Goal: Task Accomplishment & Management: Use online tool/utility

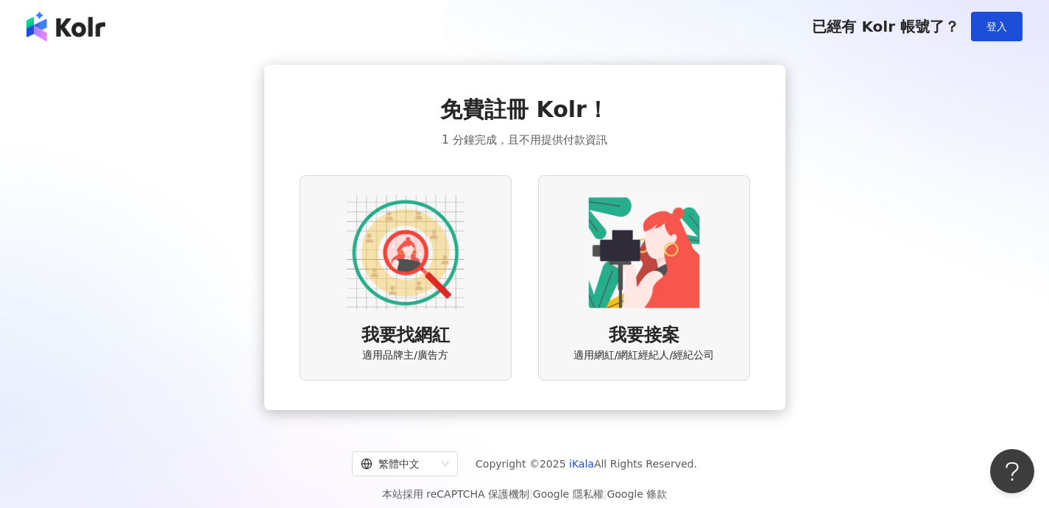
scroll to position [68, 0]
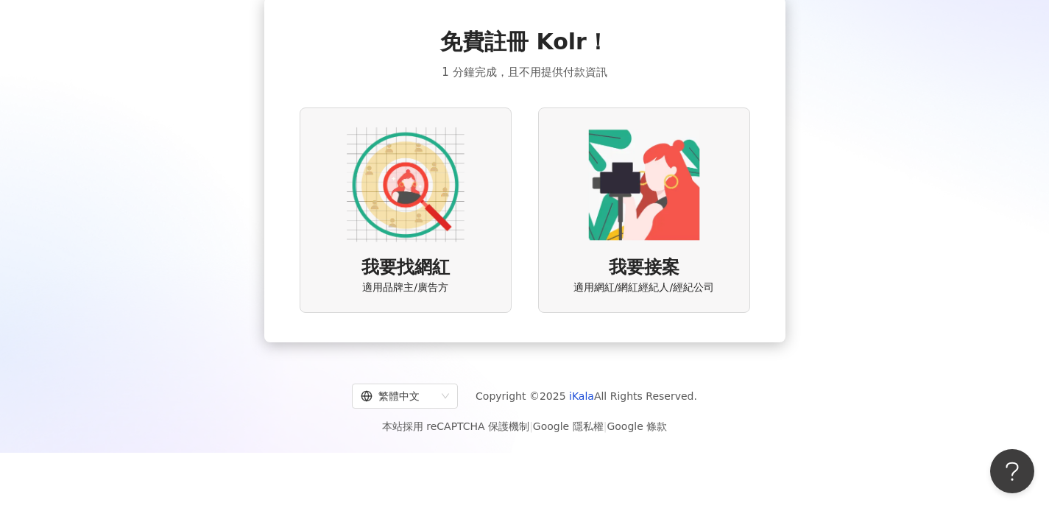
click at [381, 197] on img at bounding box center [406, 185] width 118 height 118
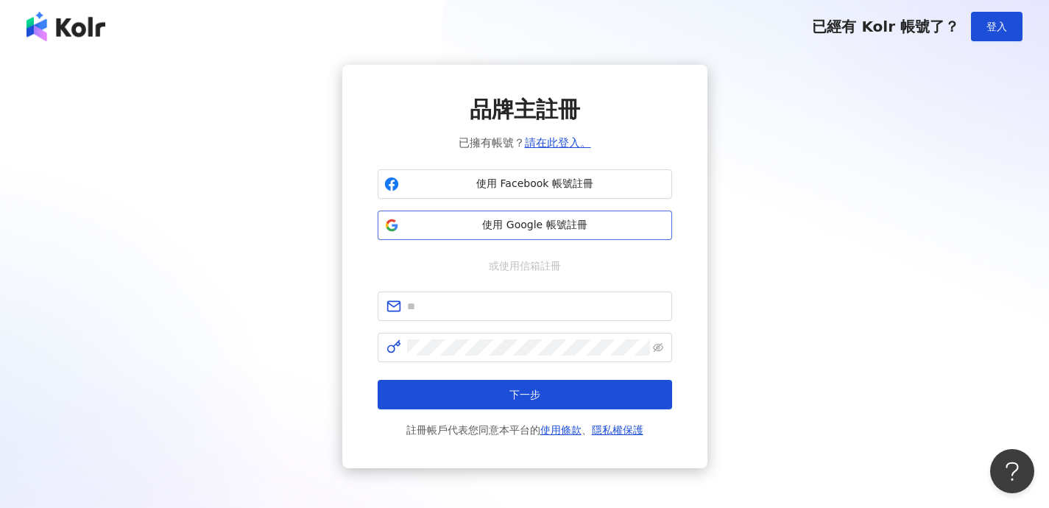
click at [420, 228] on span "使用 Google 帳號註冊" at bounding box center [535, 225] width 261 height 15
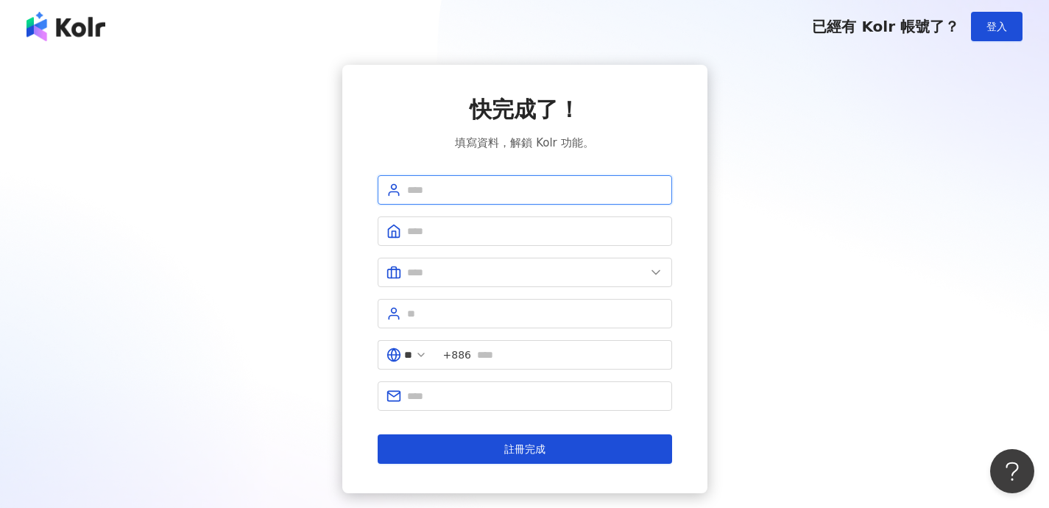
click at [531, 190] on input "text" at bounding box center [535, 190] width 256 height 16
type input "**********"
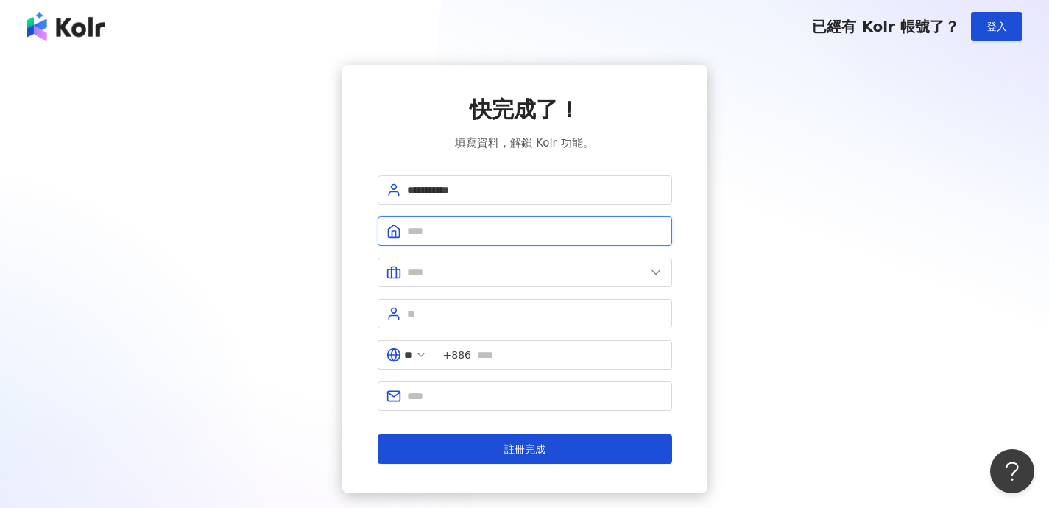
click at [493, 235] on input "text" at bounding box center [535, 231] width 256 height 16
type input "*********"
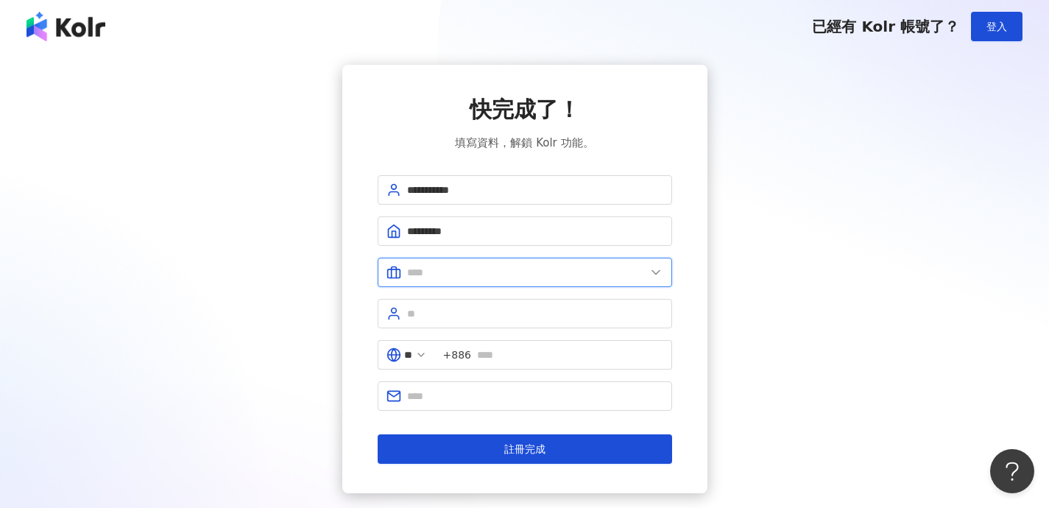
click at [476, 270] on input "text" at bounding box center [526, 272] width 239 height 16
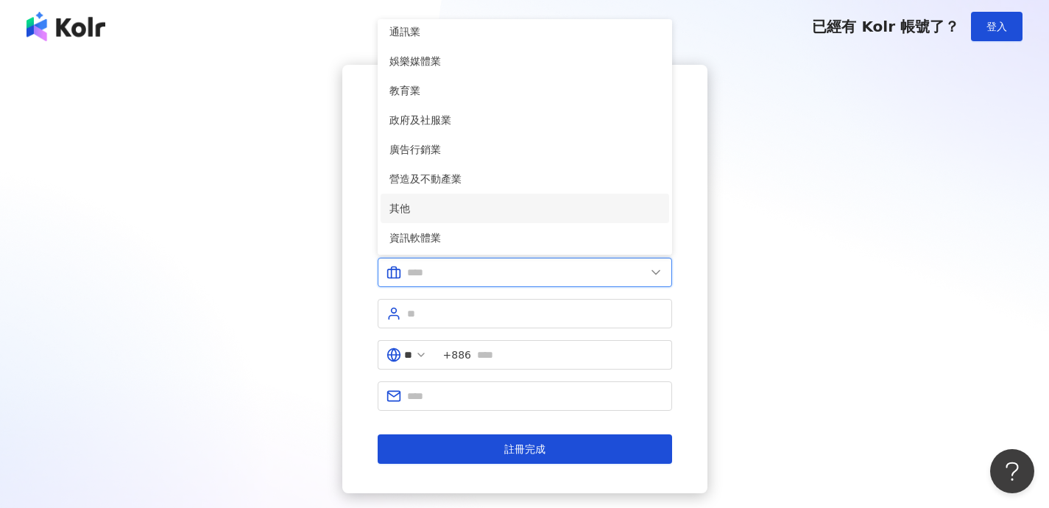
scroll to position [300, 0]
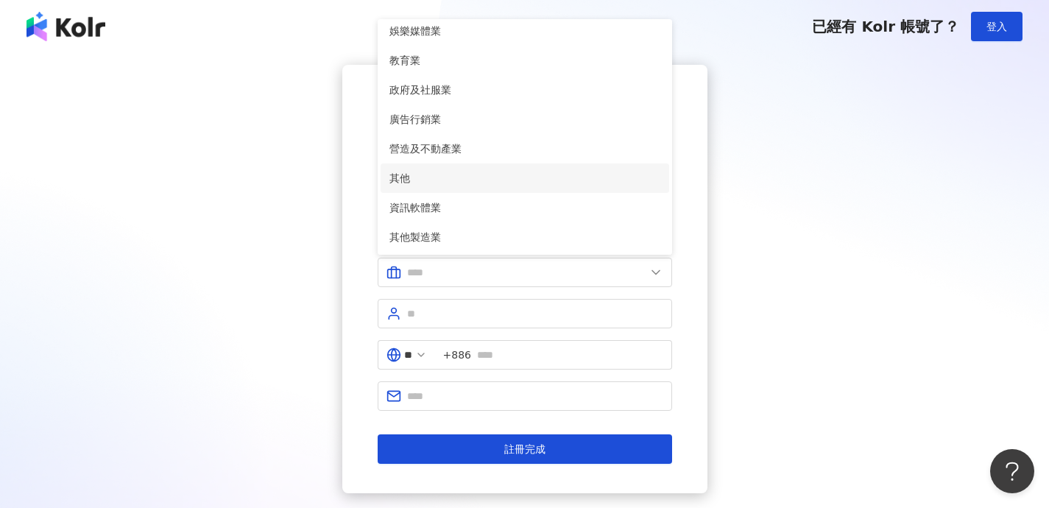
click at [482, 176] on span "其他" at bounding box center [525, 178] width 271 height 16
type input "**"
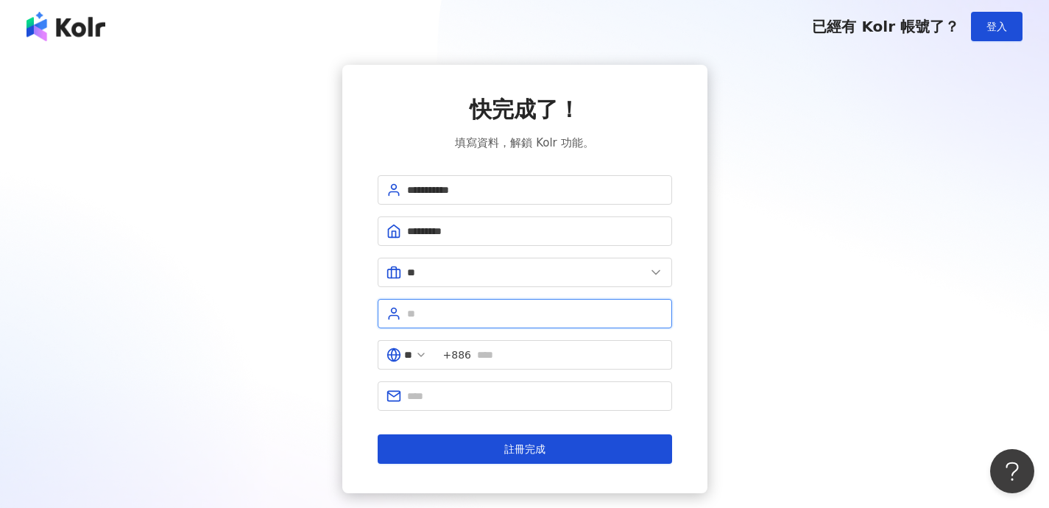
click at [479, 318] on input "text" at bounding box center [535, 314] width 256 height 16
type input "****"
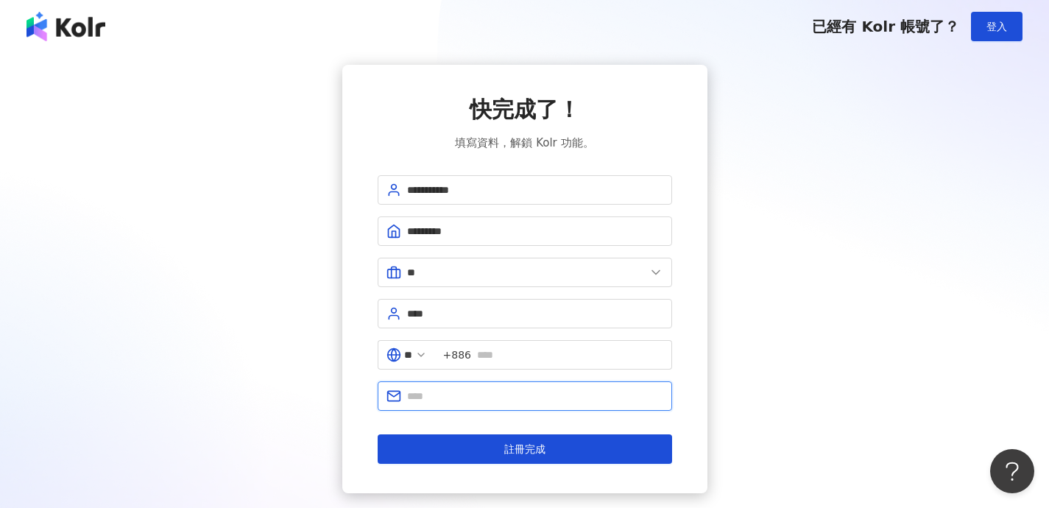
click at [466, 400] on input "text" at bounding box center [535, 396] width 256 height 16
type input "**********"
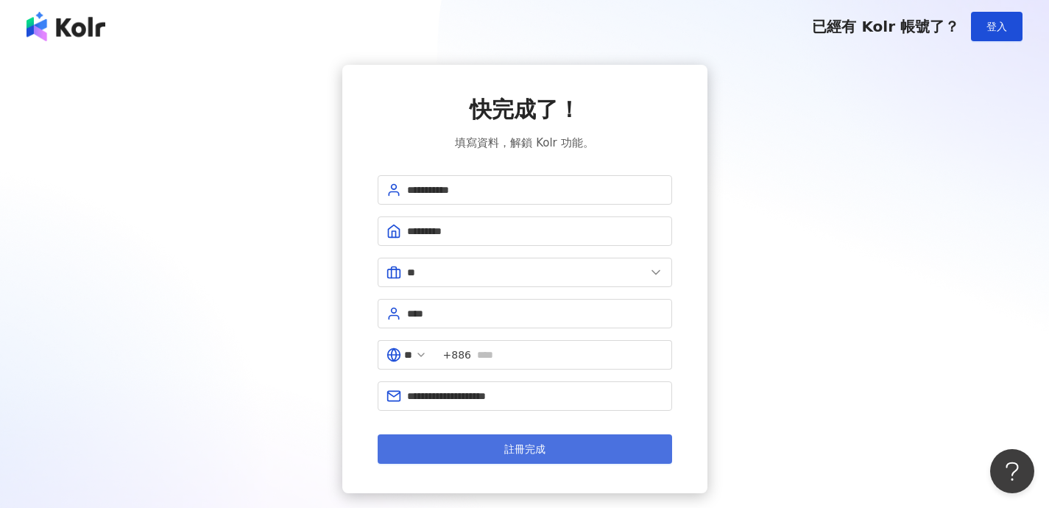
click at [543, 453] on span "註冊完成" at bounding box center [524, 449] width 41 height 12
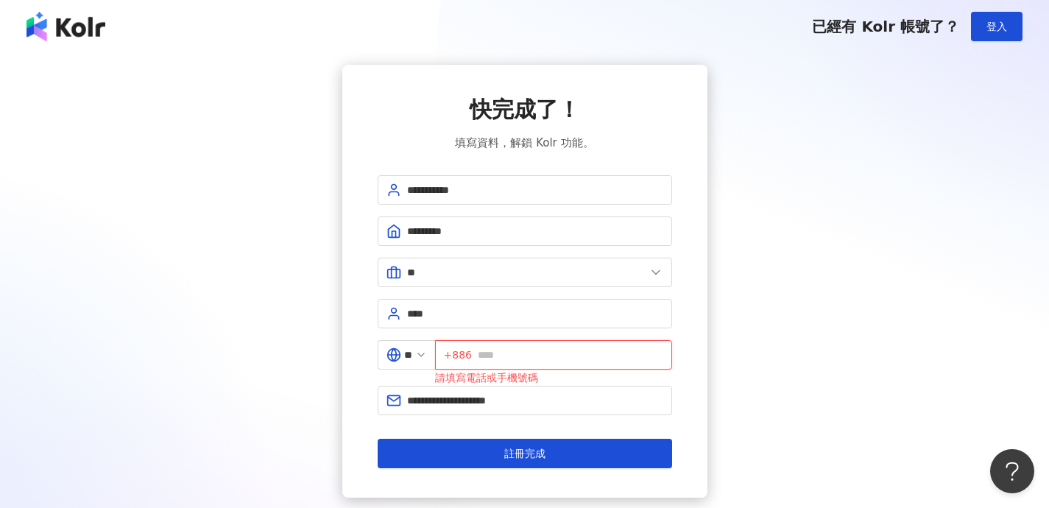
click at [524, 361] on input "text" at bounding box center [571, 355] width 186 height 16
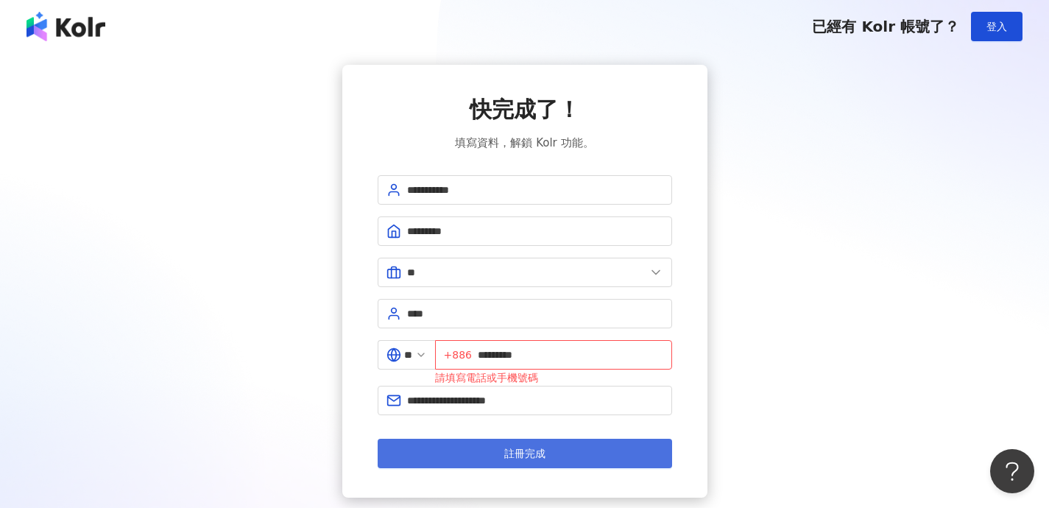
click at [578, 457] on button "註冊完成" at bounding box center [525, 453] width 295 height 29
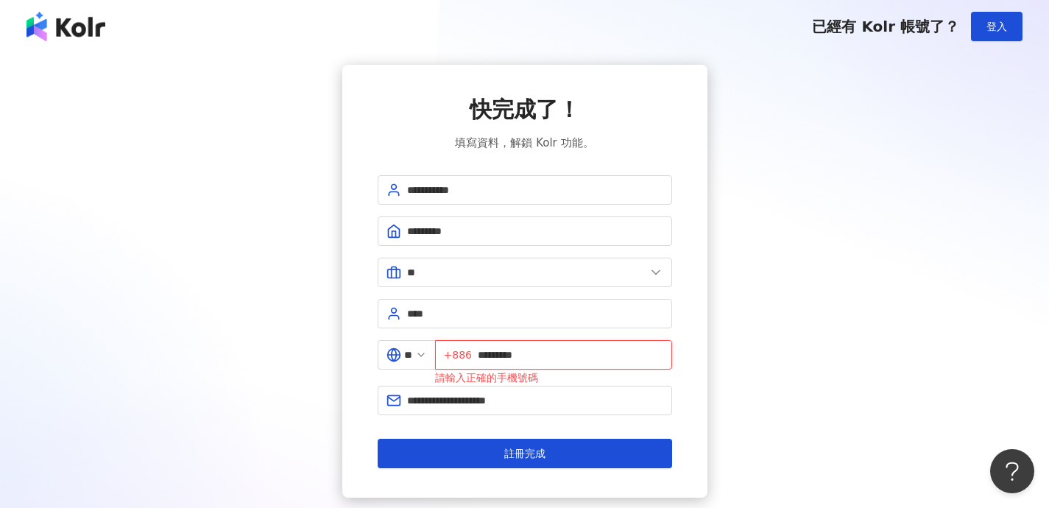
click at [490, 359] on input "*********" at bounding box center [571, 355] width 186 height 16
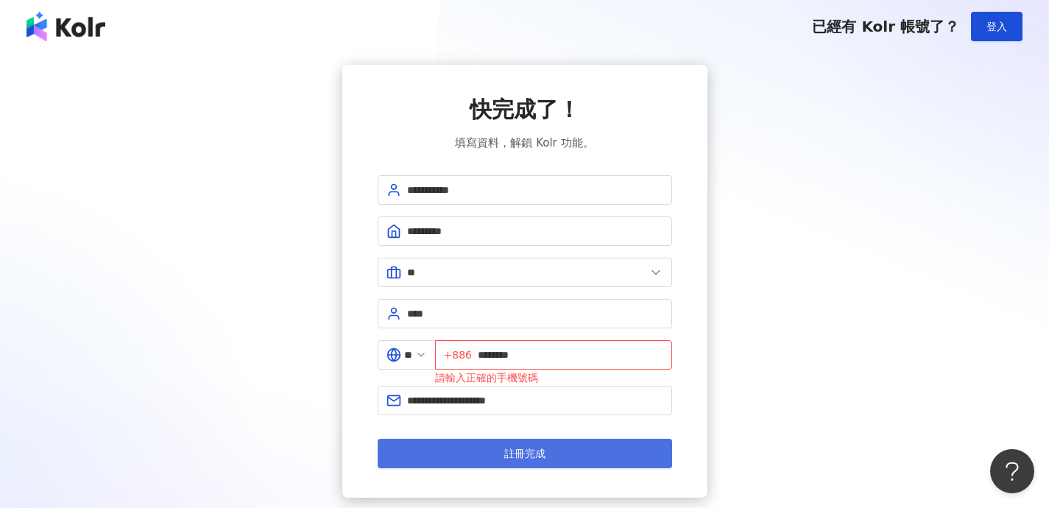
click at [517, 453] on span "註冊完成" at bounding box center [524, 454] width 41 height 12
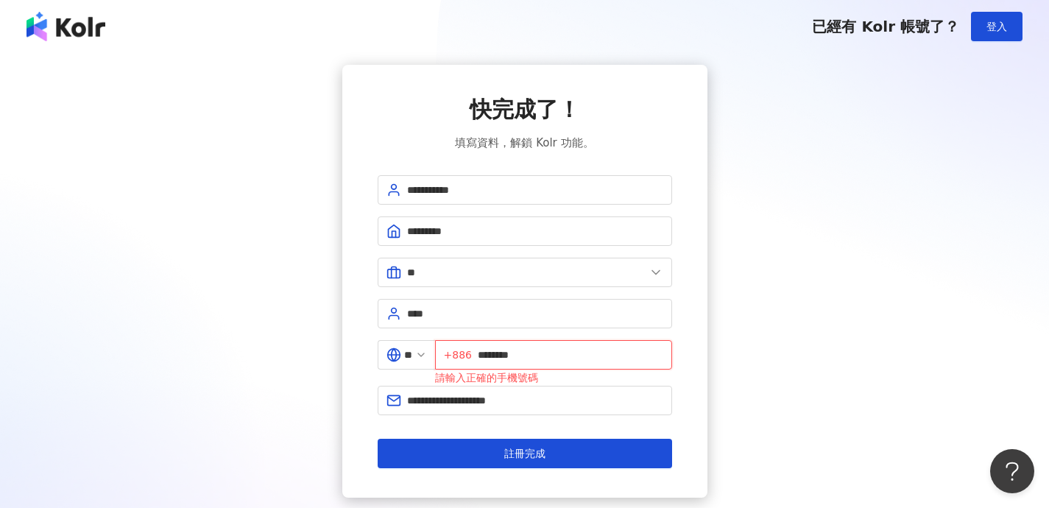
click at [537, 355] on input "********" at bounding box center [571, 355] width 186 height 16
drag, startPoint x: 485, startPoint y: 356, endPoint x: 521, endPoint y: 341, distance: 39.0
click at [487, 356] on input "********" at bounding box center [571, 355] width 186 height 16
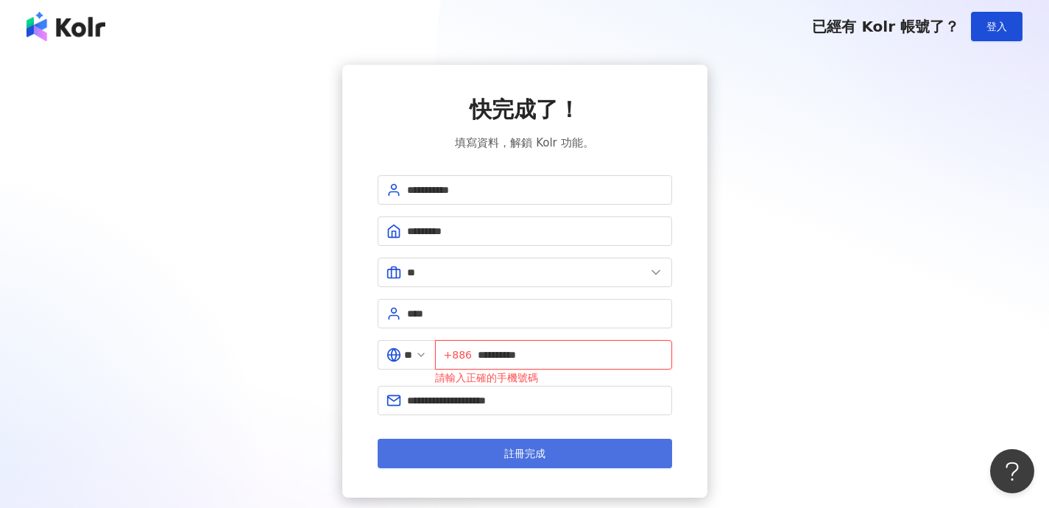
type input "**********"
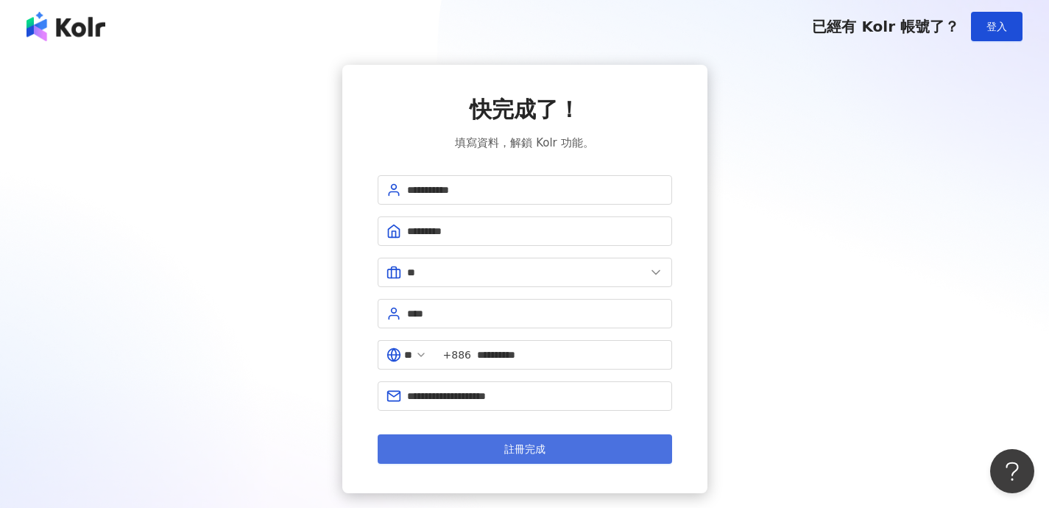
click at [549, 463] on button "註冊完成" at bounding box center [525, 448] width 295 height 29
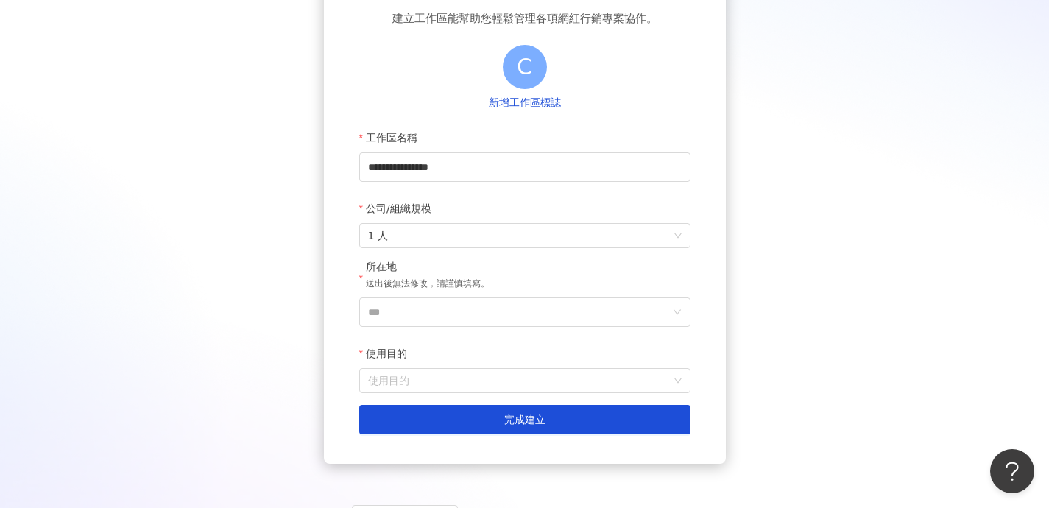
scroll to position [190, 0]
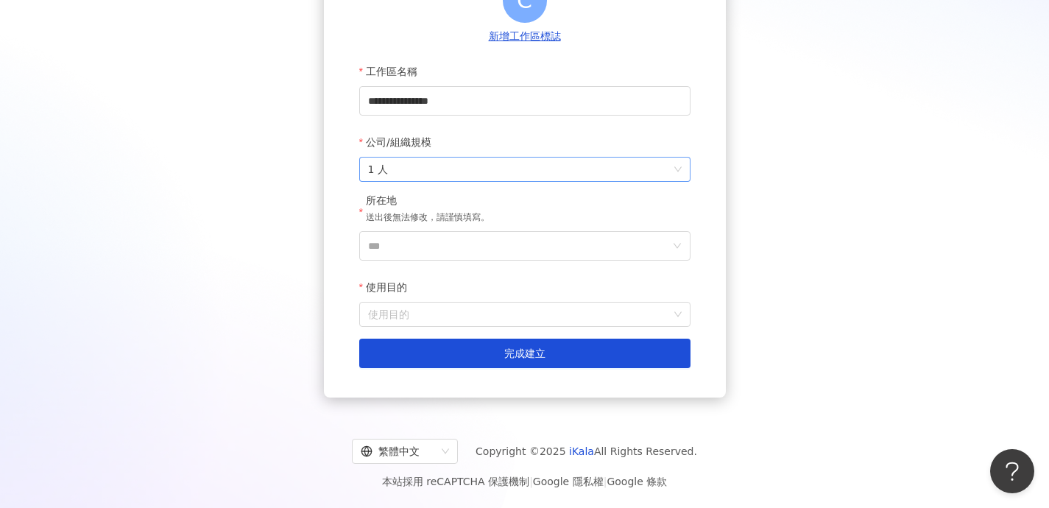
click at [619, 172] on span "1 人" at bounding box center [525, 170] width 314 height 24
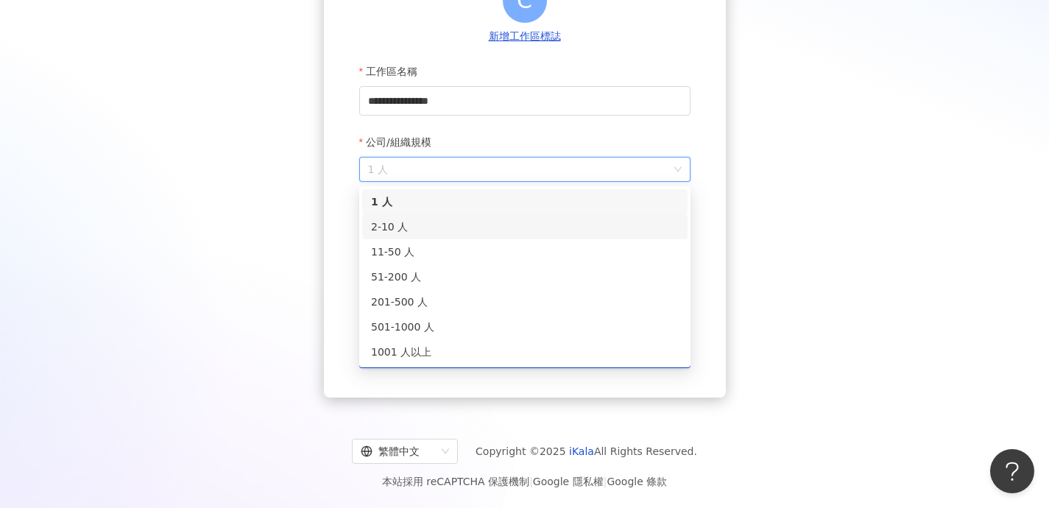
click at [594, 229] on div "2-10 人" at bounding box center [525, 227] width 308 height 16
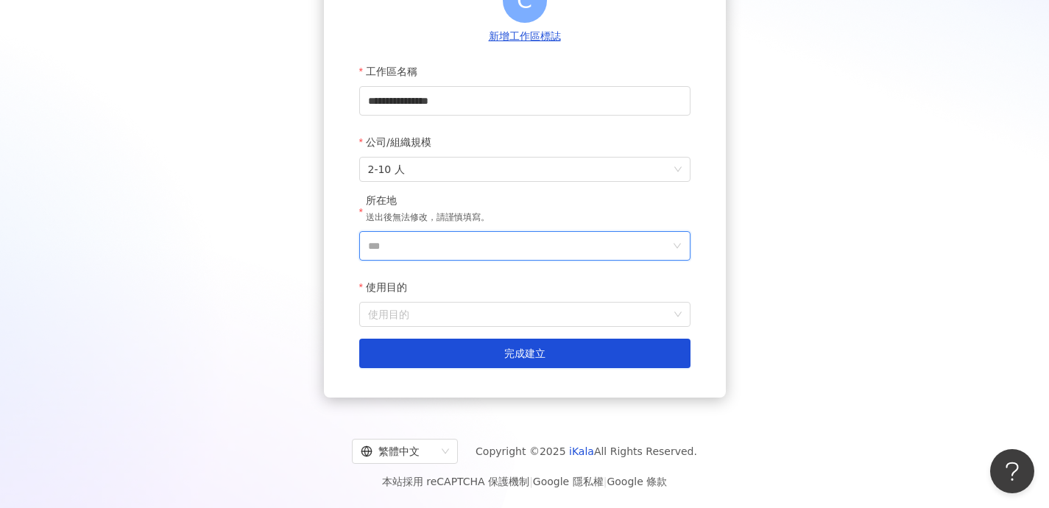
click at [582, 248] on input "***" at bounding box center [519, 246] width 302 height 28
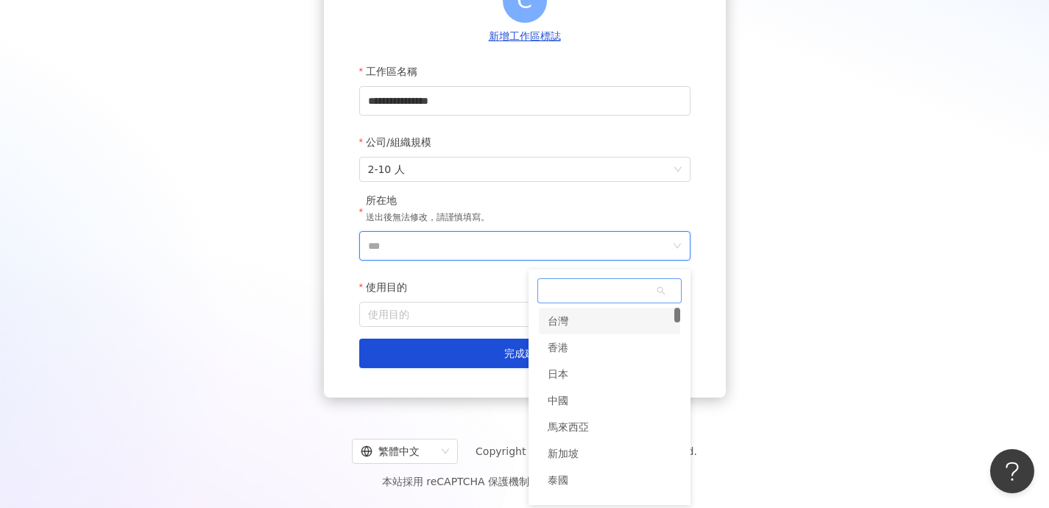
click at [582, 325] on div "台灣" at bounding box center [609, 321] width 141 height 27
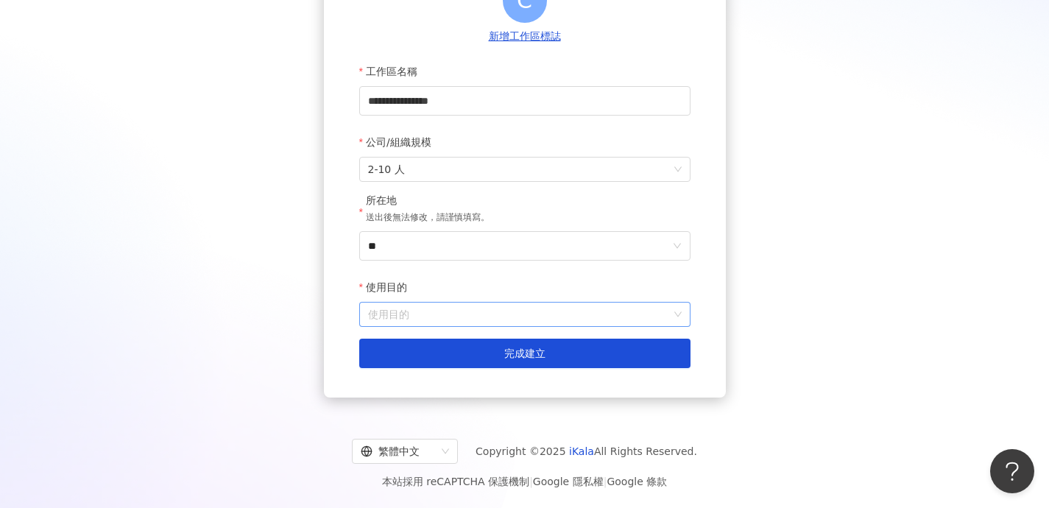
click at [568, 326] on div "使用目的" at bounding box center [524, 314] width 331 height 25
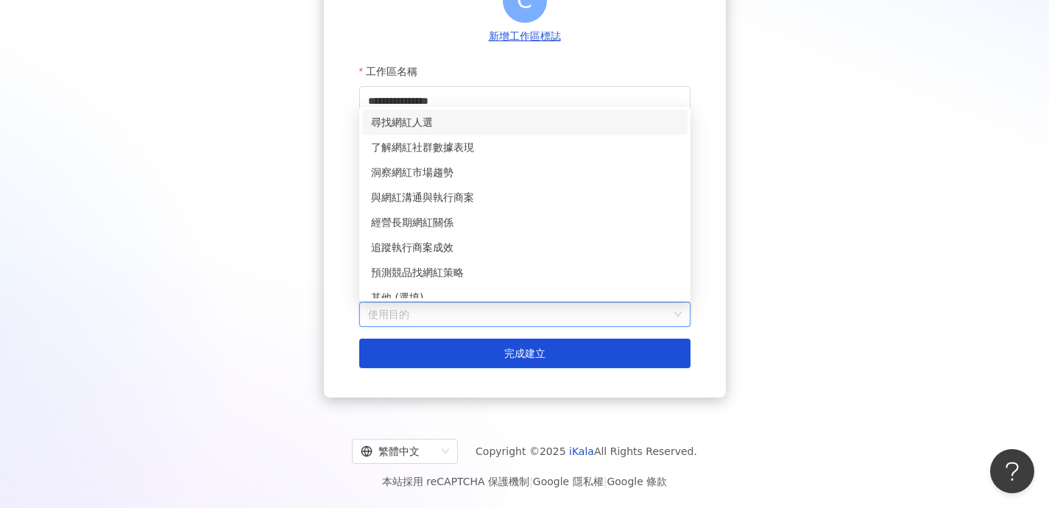
click at [578, 120] on div "尋找網紅人選" at bounding box center [525, 122] width 308 height 16
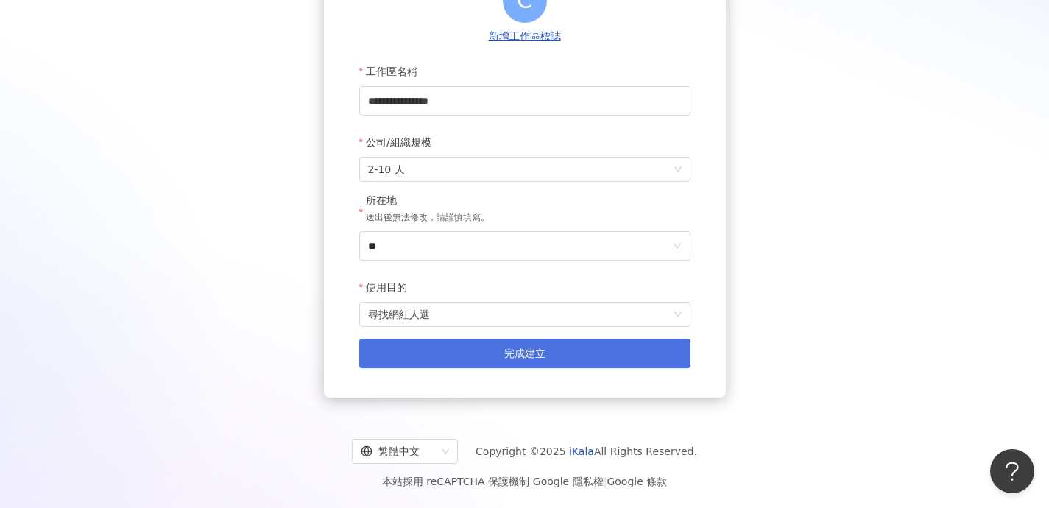
click at [529, 359] on span "完成建立" at bounding box center [524, 354] width 41 height 12
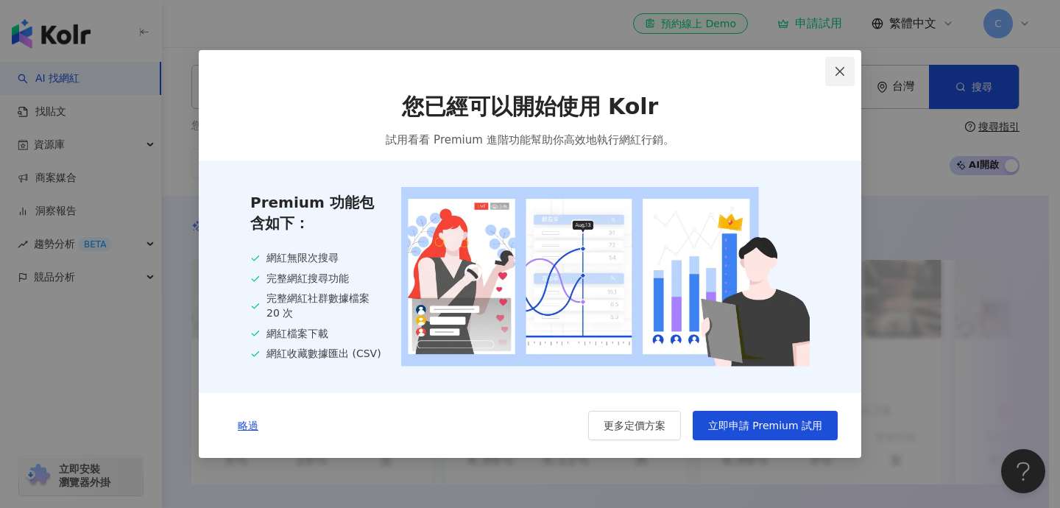
click at [838, 68] on icon "close" at bounding box center [840, 72] width 12 height 12
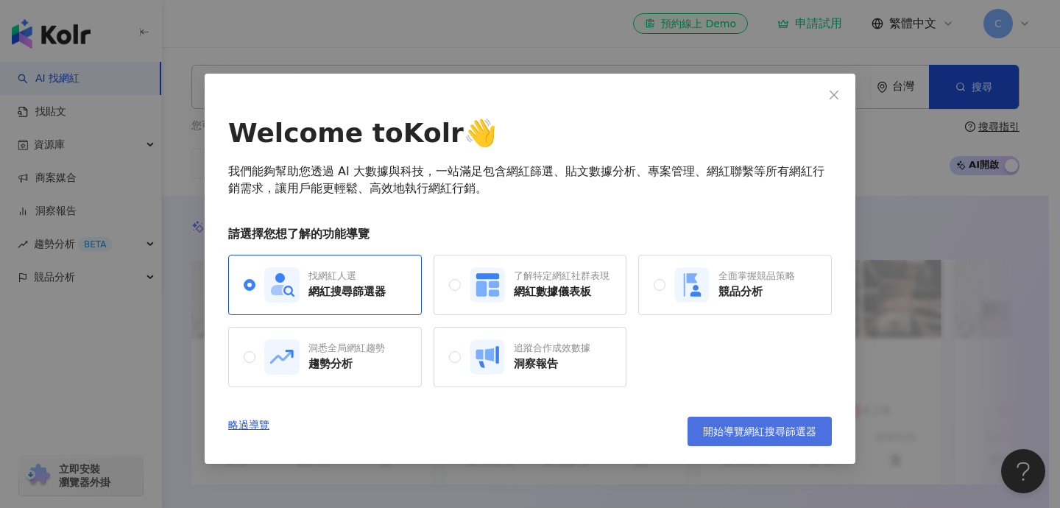
click at [733, 436] on span "開始導覽網紅搜尋篩選器" at bounding box center [759, 432] width 113 height 12
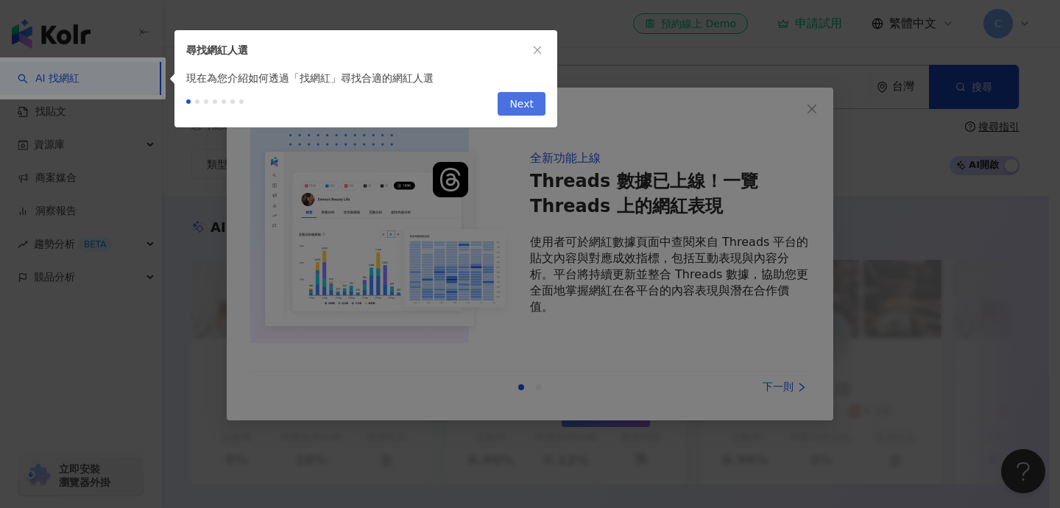
click at [524, 105] on span "Next" at bounding box center [522, 105] width 24 height 24
type input "*********"
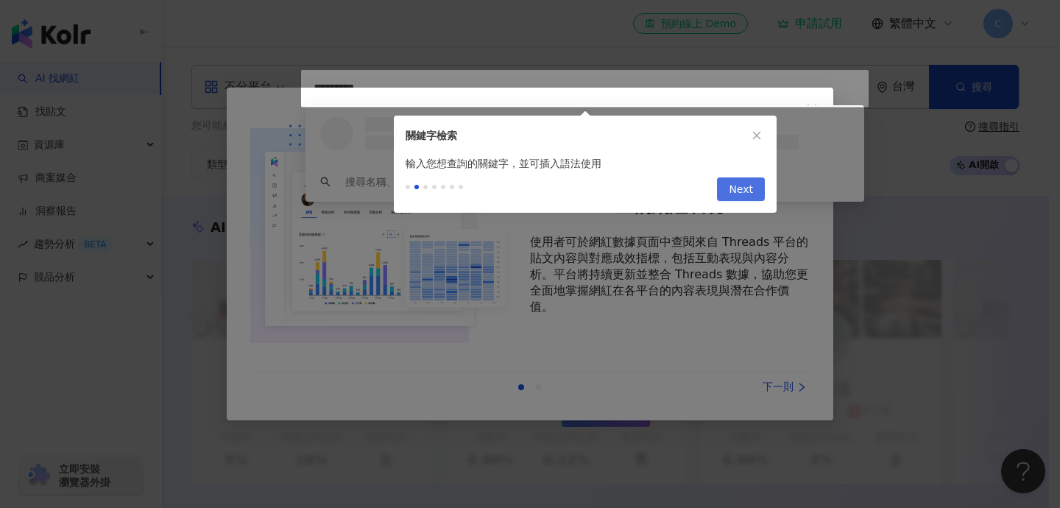
click at [742, 189] on span "Next" at bounding box center [741, 190] width 24 height 24
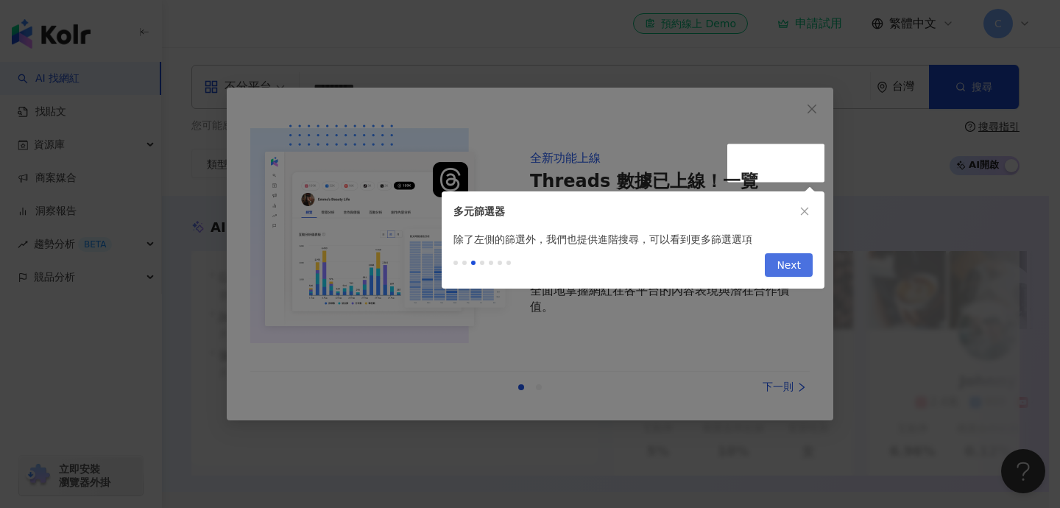
click at [798, 267] on span "Next" at bounding box center [789, 266] width 24 height 24
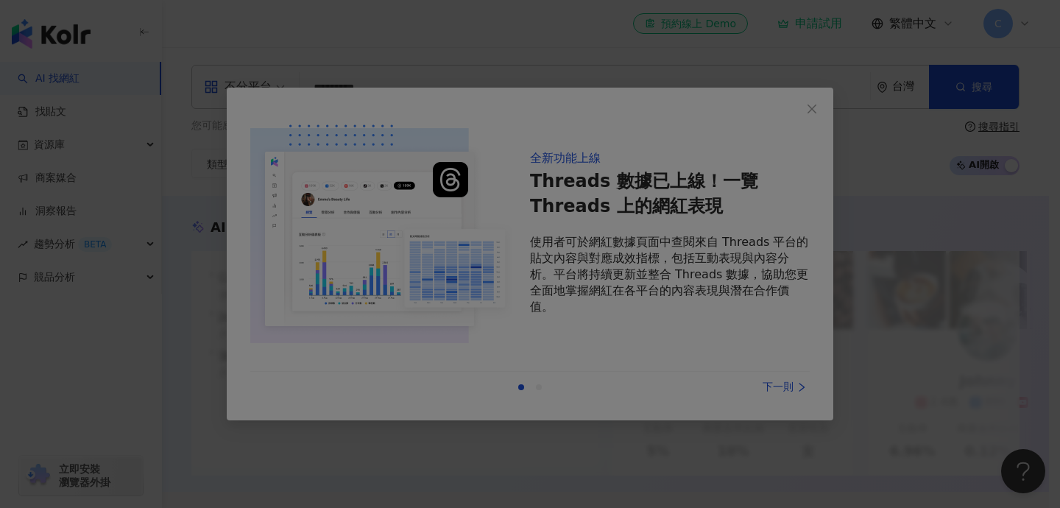
click at [781, 392] on div at bounding box center [530, 254] width 1060 height 508
click at [814, 109] on div at bounding box center [530, 254] width 1060 height 508
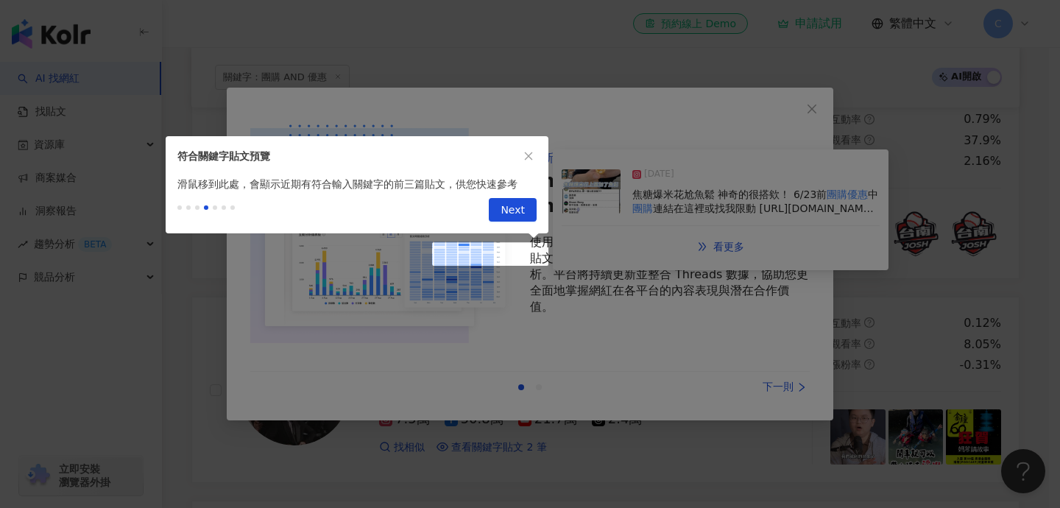
click at [760, 435] on div at bounding box center [530, 254] width 1060 height 508
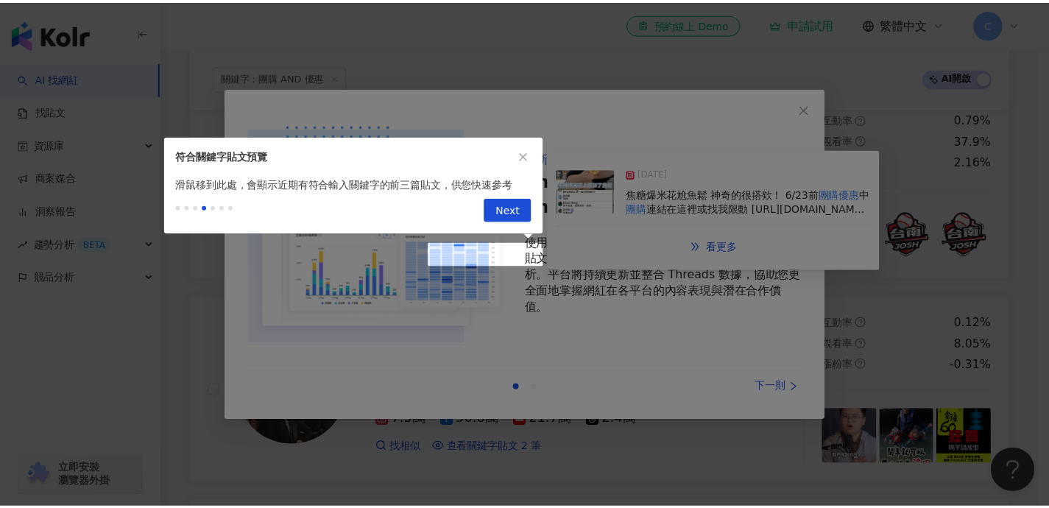
scroll to position [0, 0]
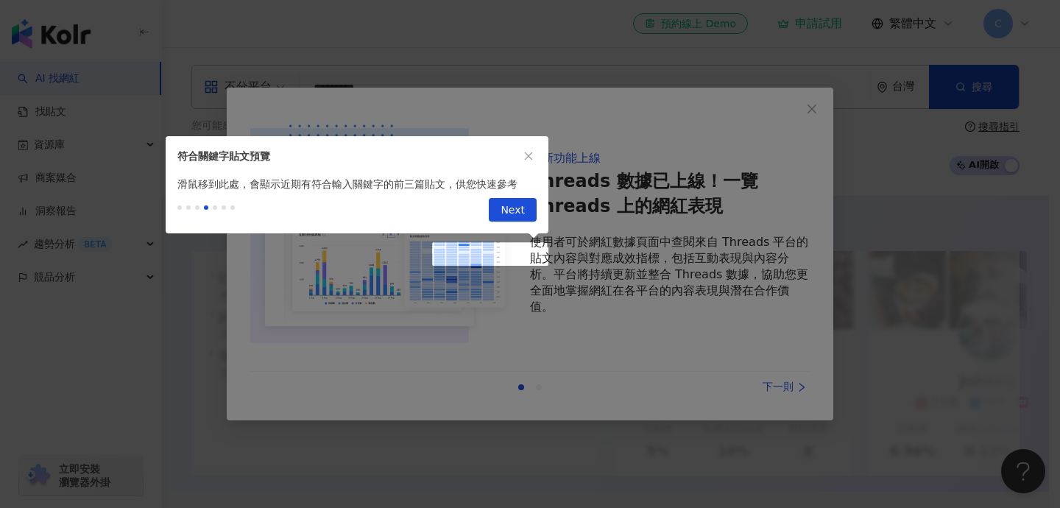
click at [615, 300] on div at bounding box center [530, 254] width 1060 height 508
click at [778, 389] on div at bounding box center [530, 254] width 1060 height 508
click at [518, 207] on span "Next" at bounding box center [513, 211] width 24 height 24
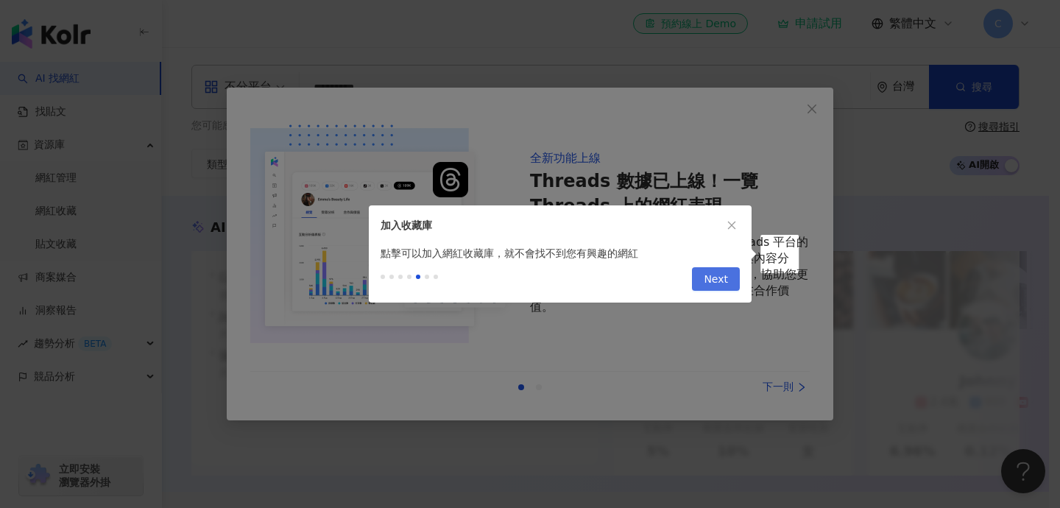
click at [714, 284] on span "Next" at bounding box center [716, 280] width 24 height 24
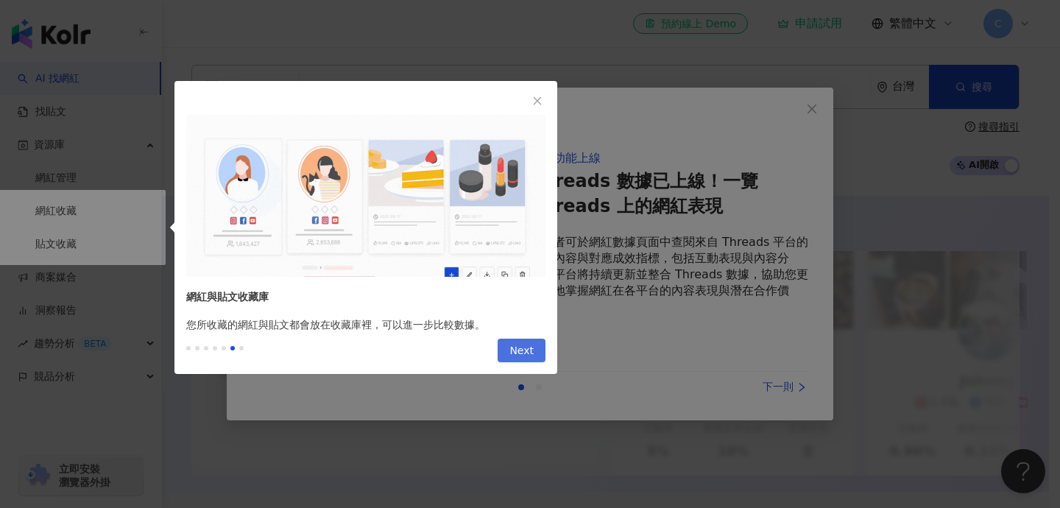
click at [527, 349] on span "Next" at bounding box center [522, 351] width 24 height 24
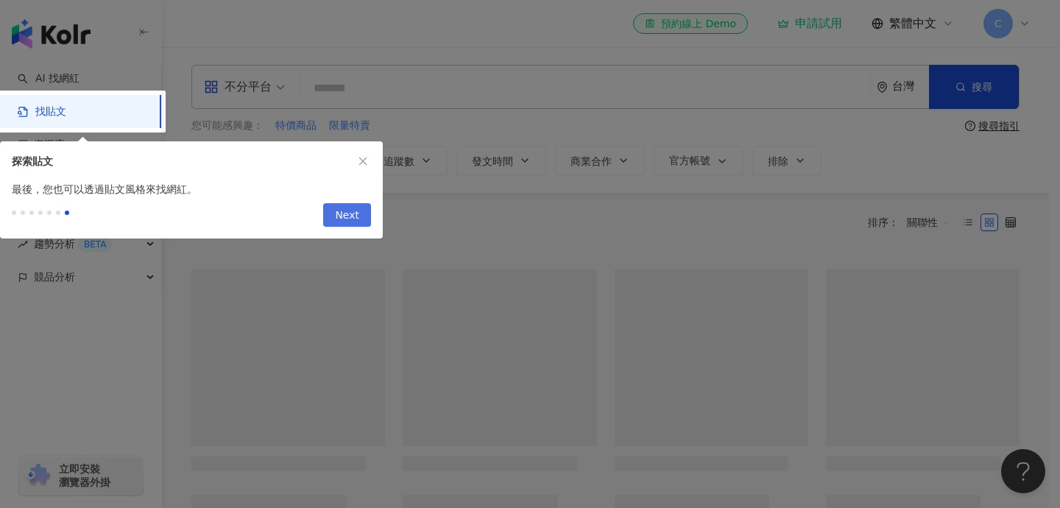
click at [362, 219] on button "Next" at bounding box center [347, 215] width 48 height 24
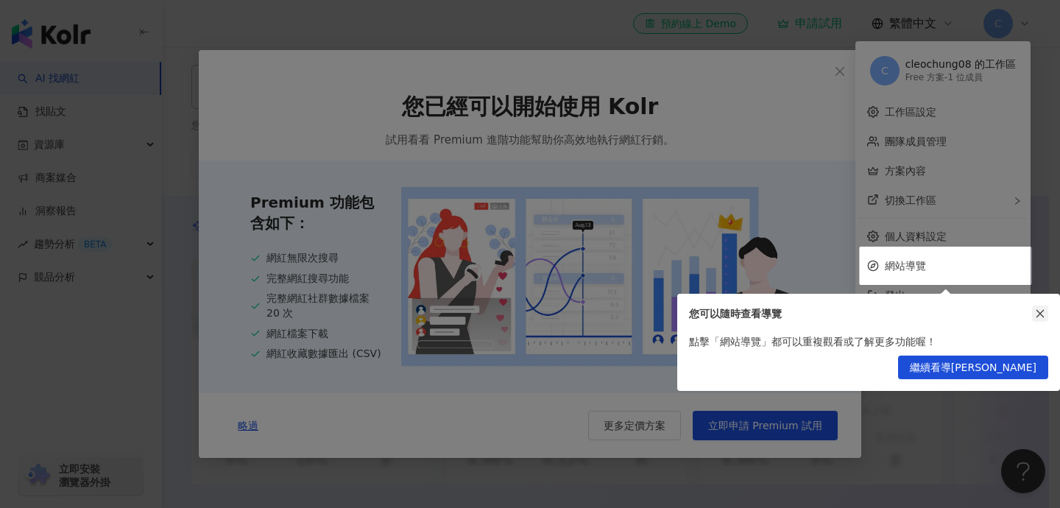
click at [1039, 309] on icon "close" at bounding box center [1040, 314] width 10 height 10
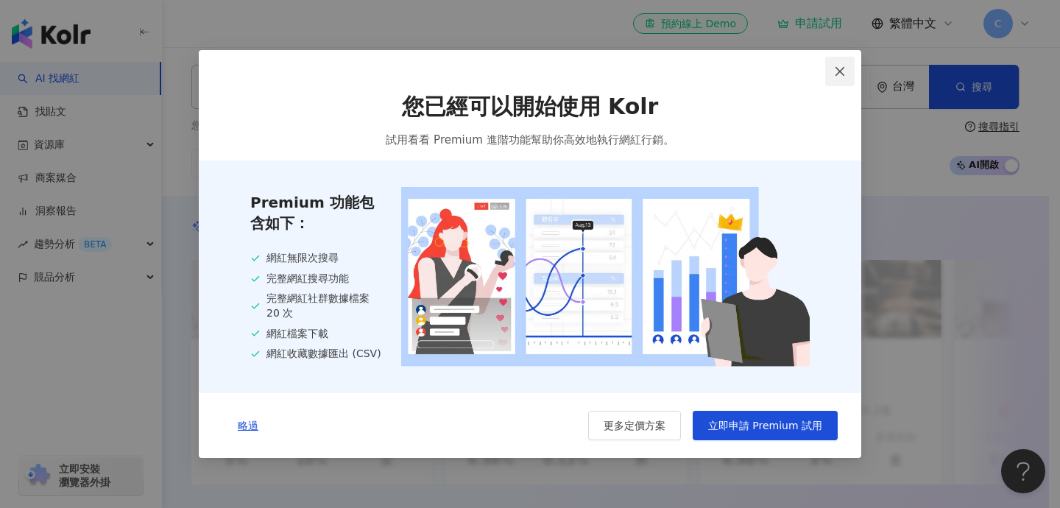
click at [840, 67] on icon "close" at bounding box center [840, 72] width 12 height 12
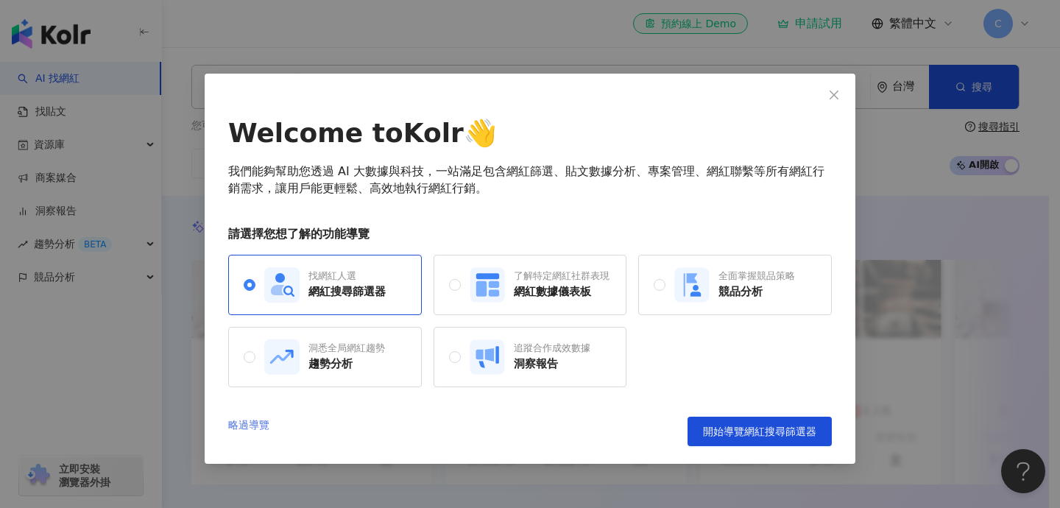
click at [262, 420] on link "略過導覽" at bounding box center [248, 431] width 41 height 29
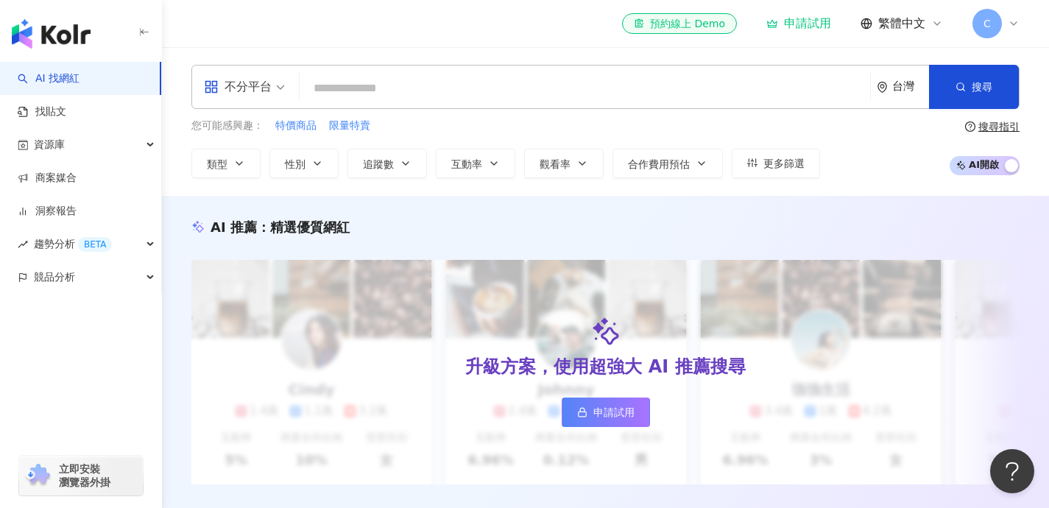
click at [502, 216] on div "AI 推薦 ： 精選優質網紅 升級方案，使用超強大 AI 推薦搜尋 申請試用 Cindy 1.4萬 1.1萬 3.2萬 互動率 5% 商業合作比例 10% 受…" at bounding box center [605, 367] width 887 height 342
click at [370, 90] on input "search" at bounding box center [585, 88] width 559 height 28
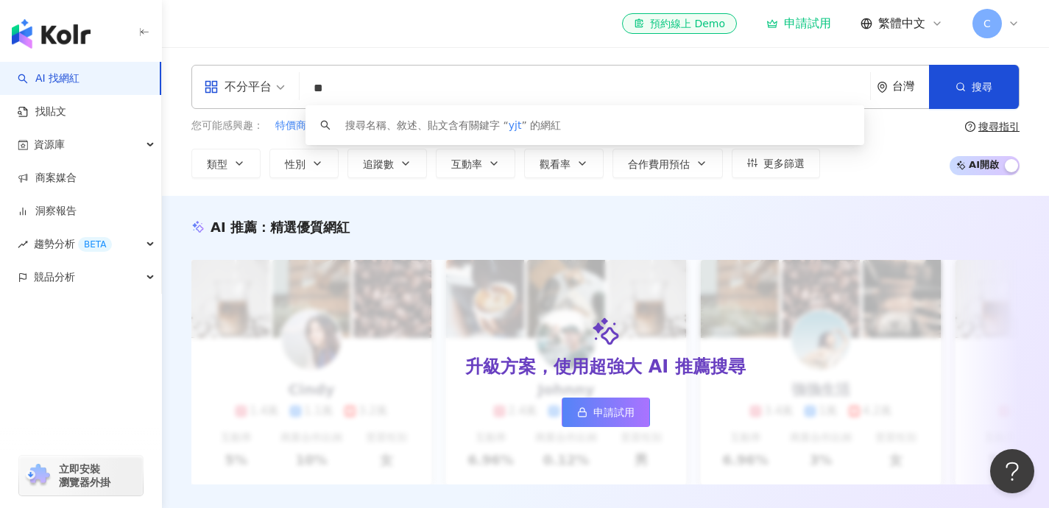
type input "*"
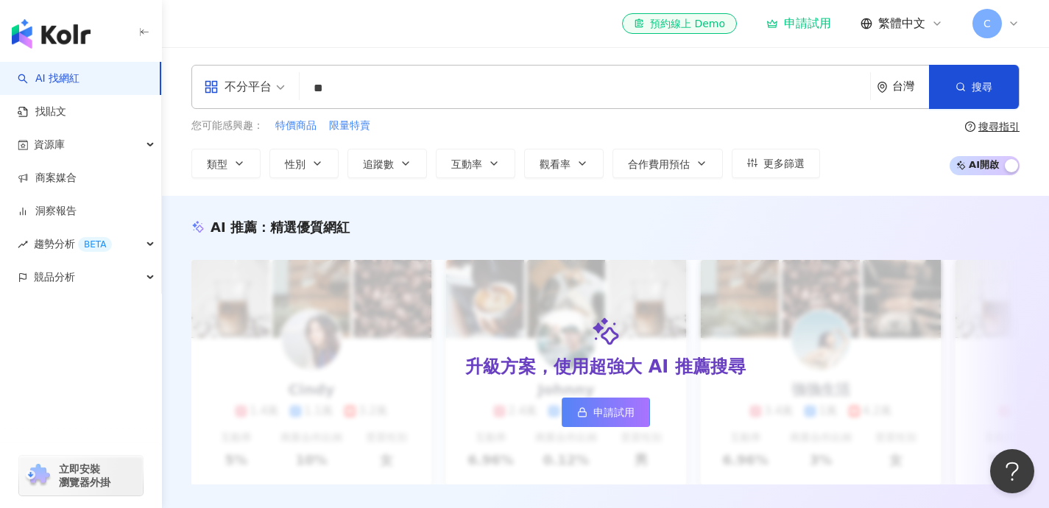
type input "**"
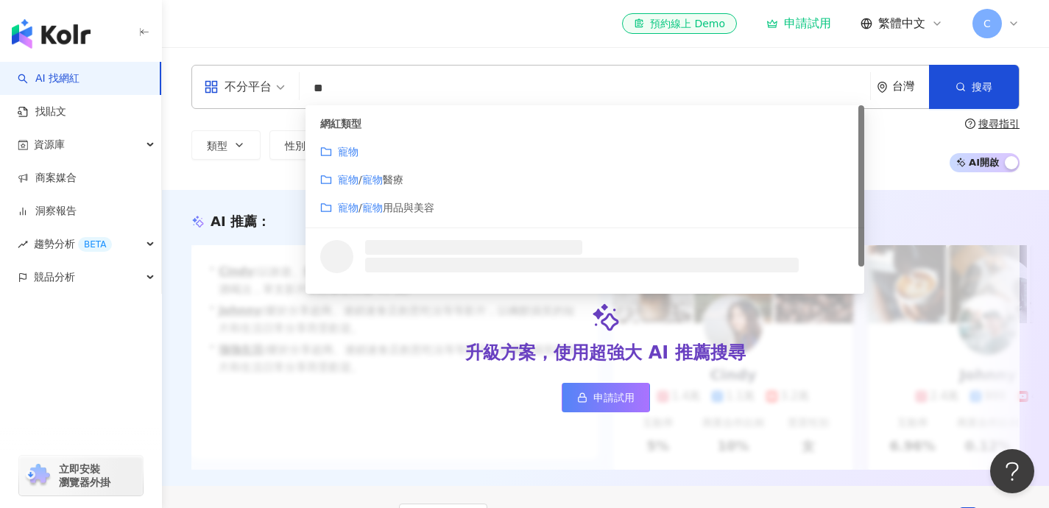
click at [346, 149] on mark "寵物" at bounding box center [348, 152] width 21 height 12
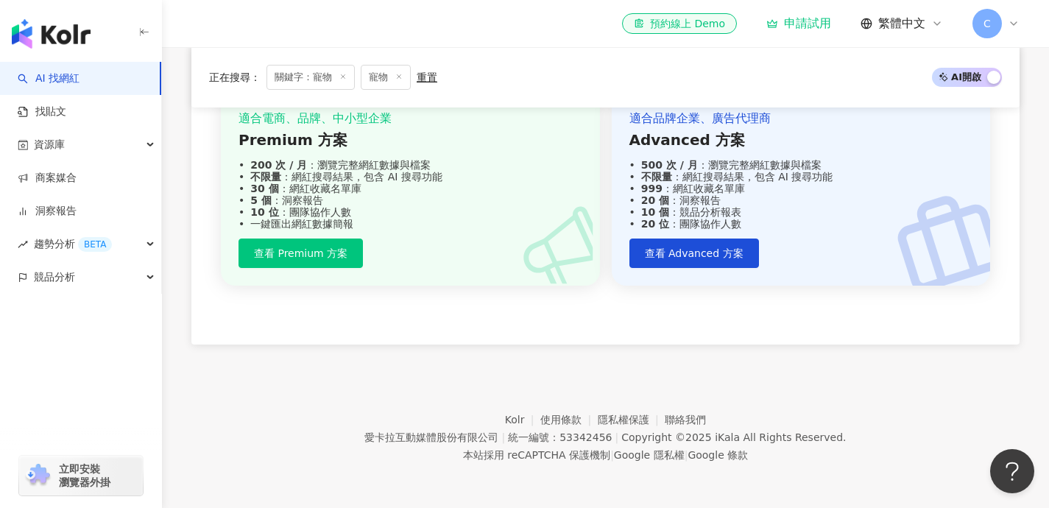
scroll to position [1767, 0]
click at [60, 114] on link "找貼文" at bounding box center [42, 112] width 49 height 15
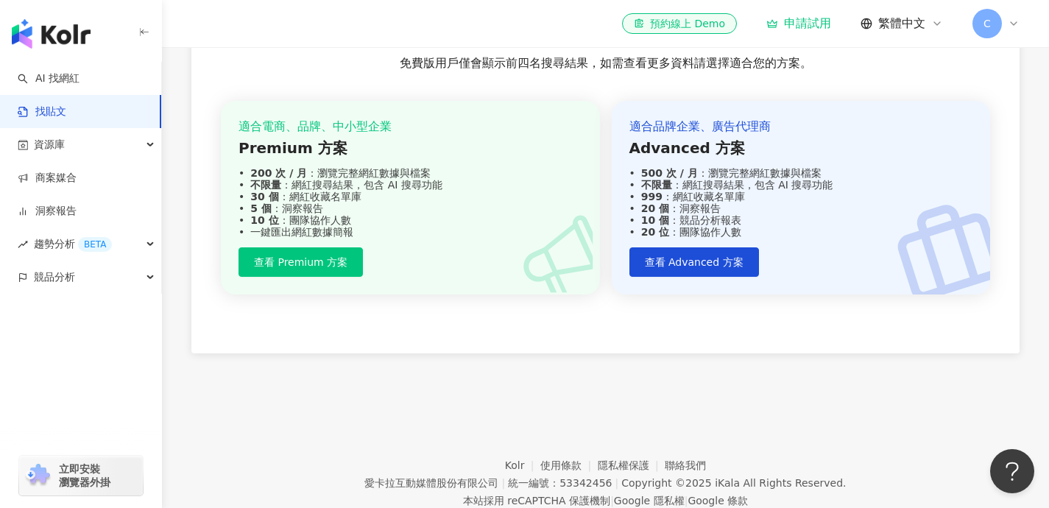
scroll to position [620, 0]
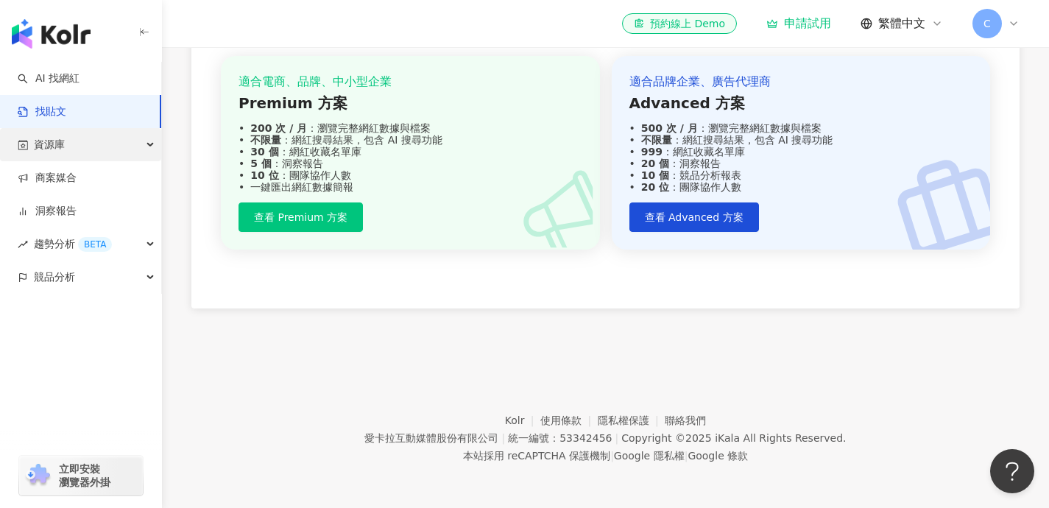
click at [79, 149] on div "資源庫" at bounding box center [80, 144] width 161 height 33
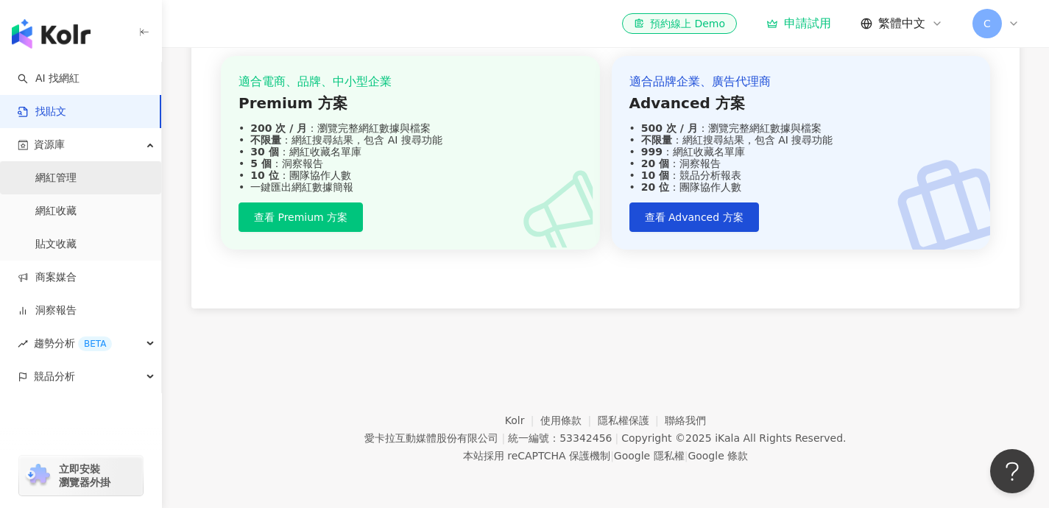
click at [75, 183] on link "網紅管理" at bounding box center [55, 178] width 41 height 15
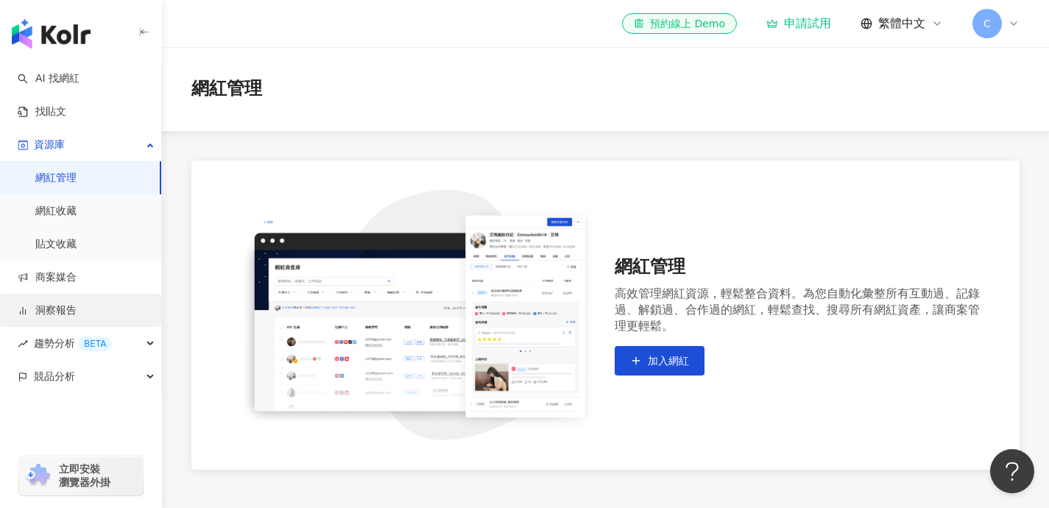
click at [77, 306] on link "洞察報告" at bounding box center [47, 310] width 59 height 15
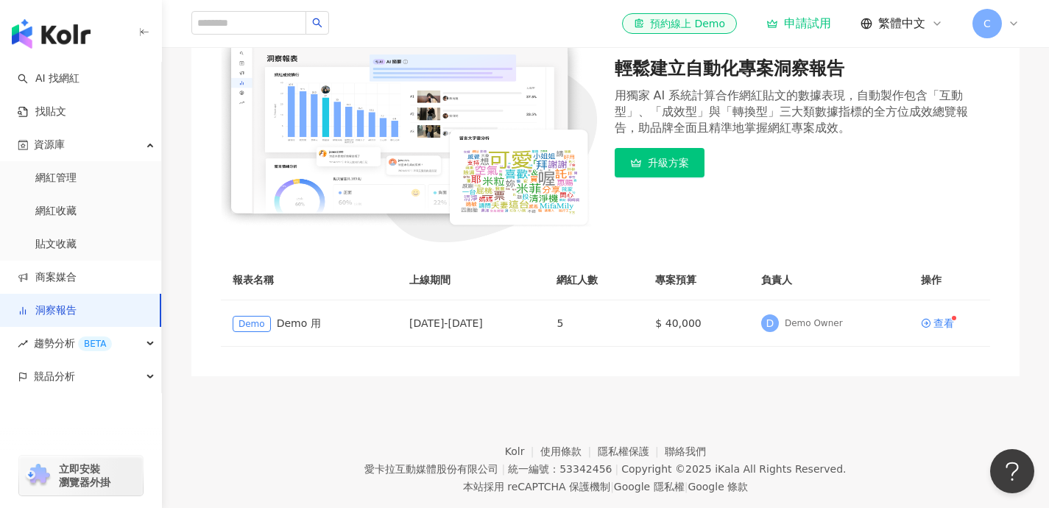
scroll to position [236, 0]
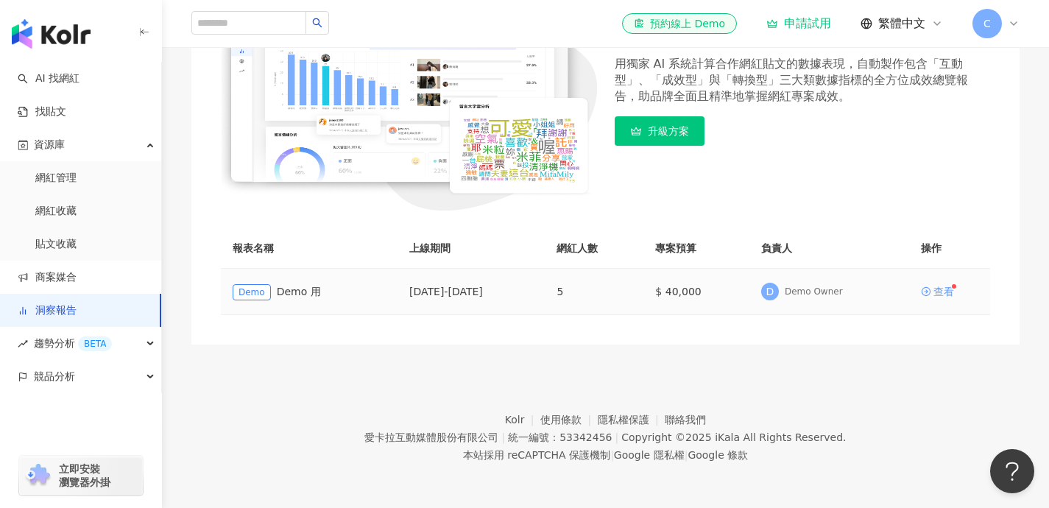
click at [943, 289] on div "查看" at bounding box center [944, 291] width 21 height 10
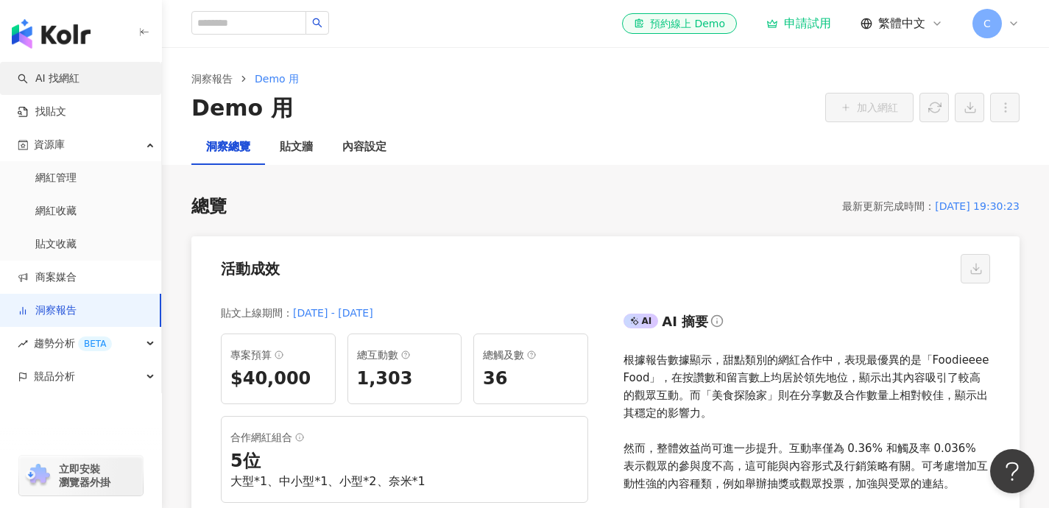
click at [55, 76] on link "AI 找網紅" at bounding box center [49, 78] width 62 height 15
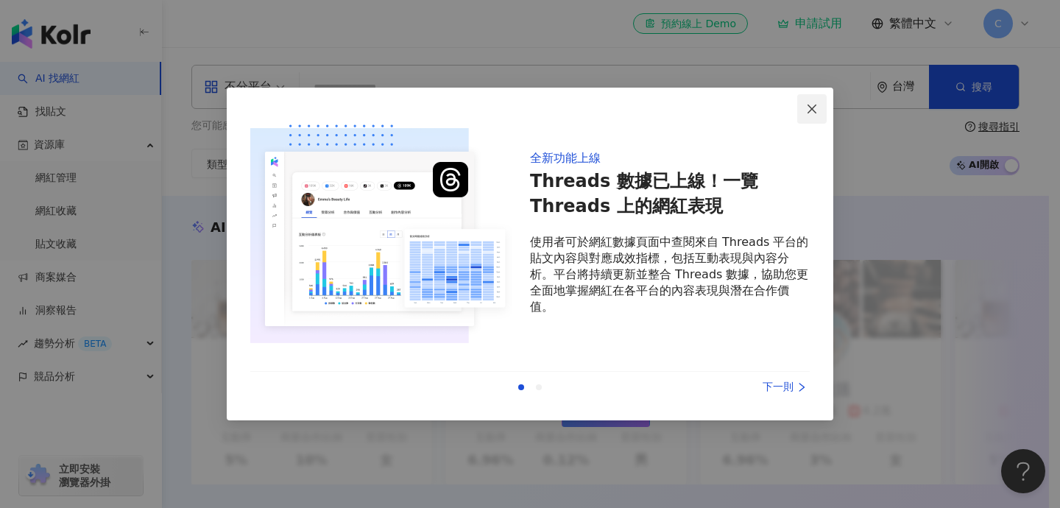
click at [809, 104] on icon "close" at bounding box center [812, 109] width 12 height 12
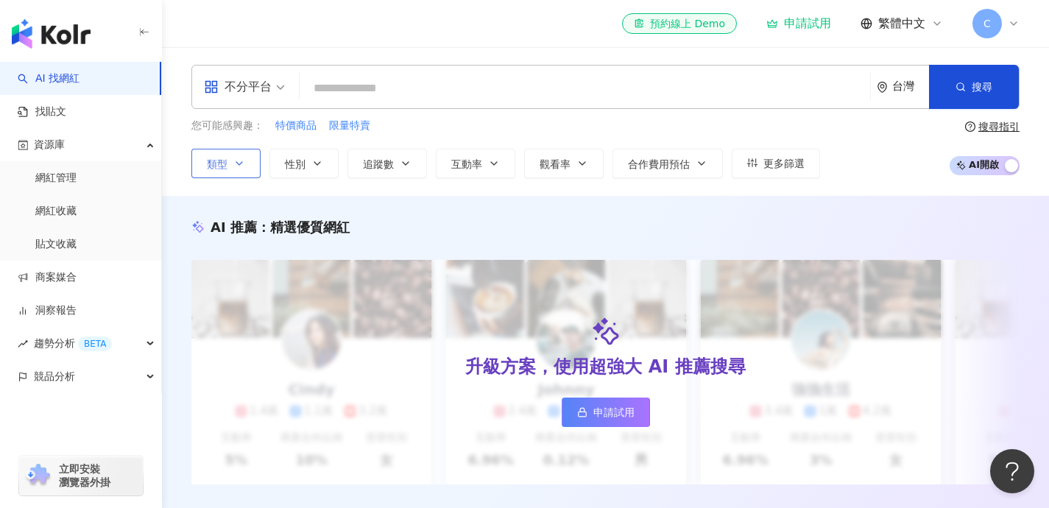
click at [228, 163] on button "類型" at bounding box center [225, 163] width 69 height 29
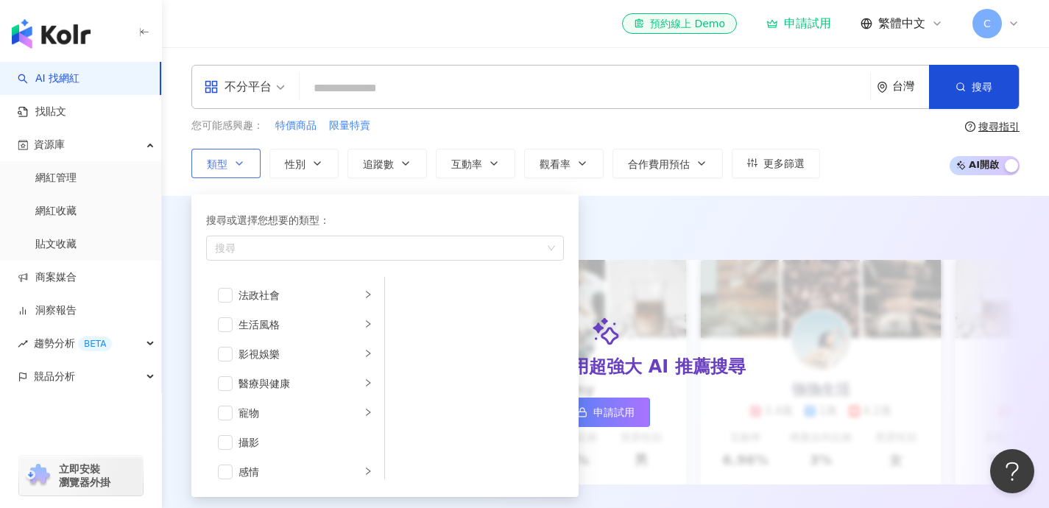
scroll to position [312, 0]
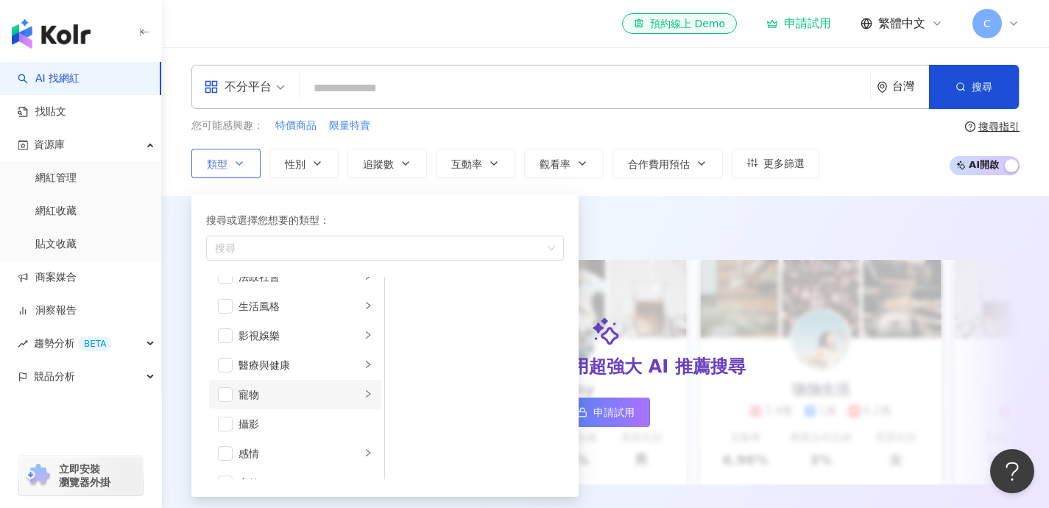
click at [247, 395] on div "寵物" at bounding box center [300, 395] width 122 height 16
click at [402, 289] on span "button" at bounding box center [404, 294] width 15 height 15
click at [404, 321] on span "button" at bounding box center [404, 324] width 15 height 15
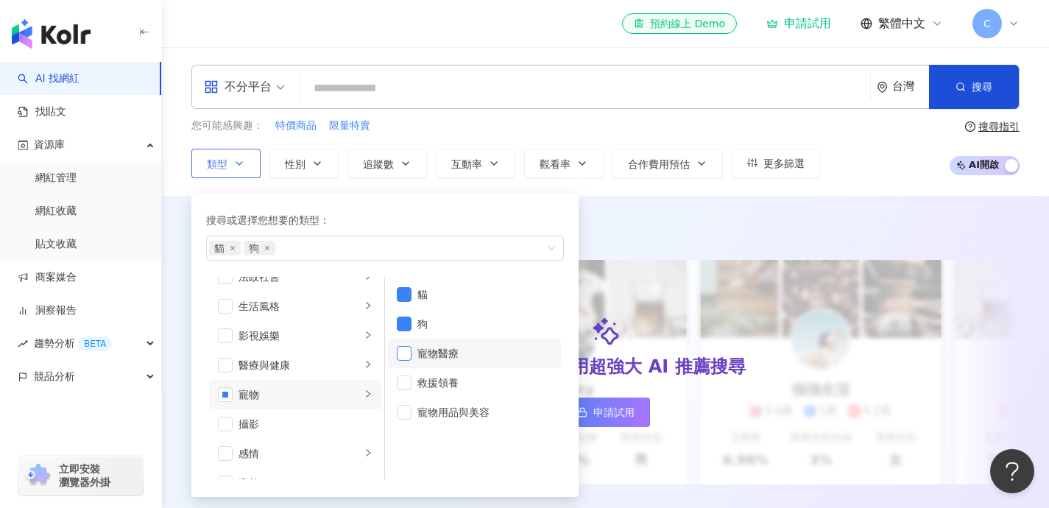
click at [404, 351] on span "button" at bounding box center [404, 353] width 15 height 15
click at [406, 412] on span "button" at bounding box center [404, 412] width 15 height 15
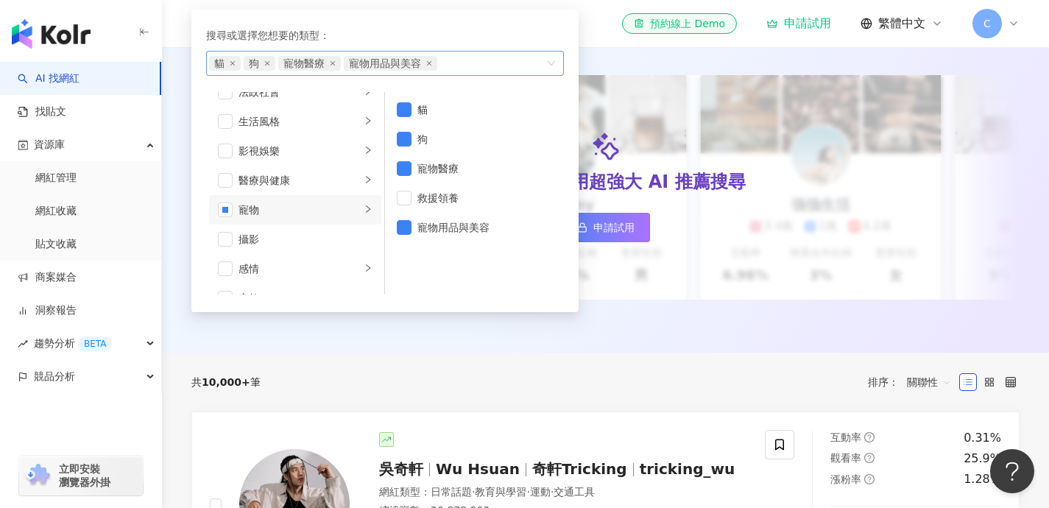
scroll to position [0, 0]
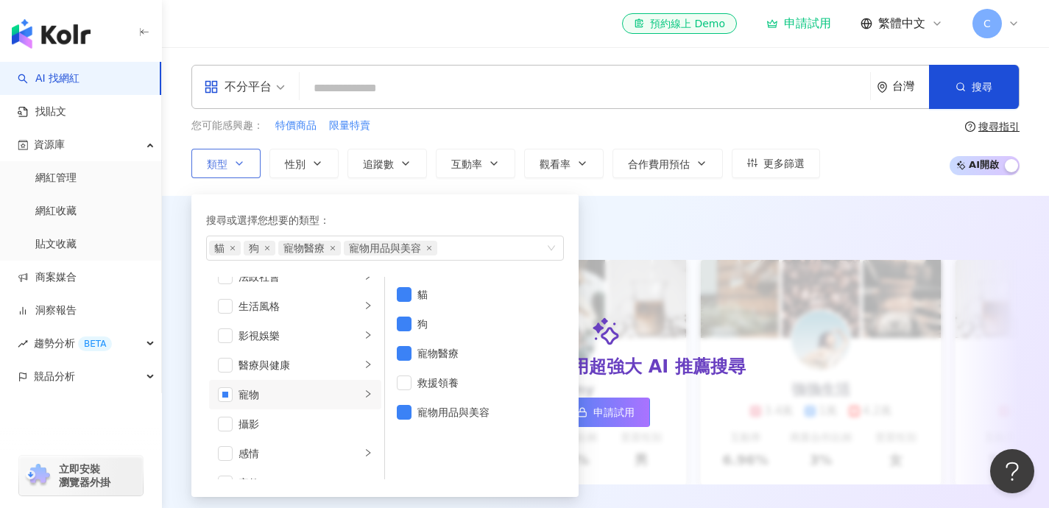
click at [412, 200] on div "搜尋或選擇您想要的類型： 貓 狗 寵物醫療 寵物用品與美容 藝術與娛樂 美妝時尚 氣候和環境 日常話題 教育與學習 家庭 財經 美食 命理占卜 遊戲 法政社會…" at bounding box center [384, 345] width 387 height 303
click at [191, 149] on button "類型 搜尋或選擇您想要的類型： 貓 狗 寵物醫療 寵物用品與美容 藝術與娛樂 美妝時尚 氣候和環境 日常話題 教育與學習 家庭 財經 美食 命理占卜 遊戲 法…" at bounding box center [225, 163] width 69 height 29
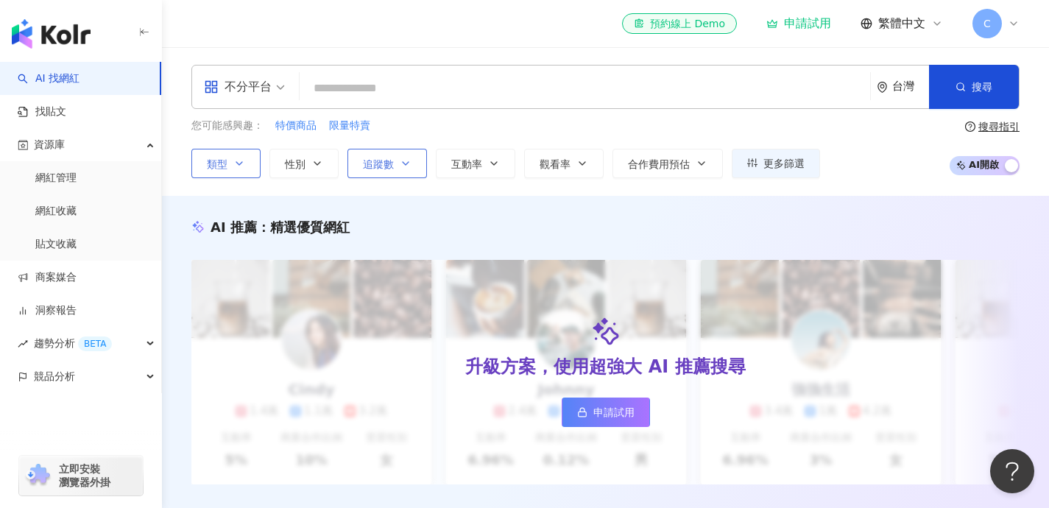
click at [401, 167] on icon "button" at bounding box center [406, 164] width 12 height 12
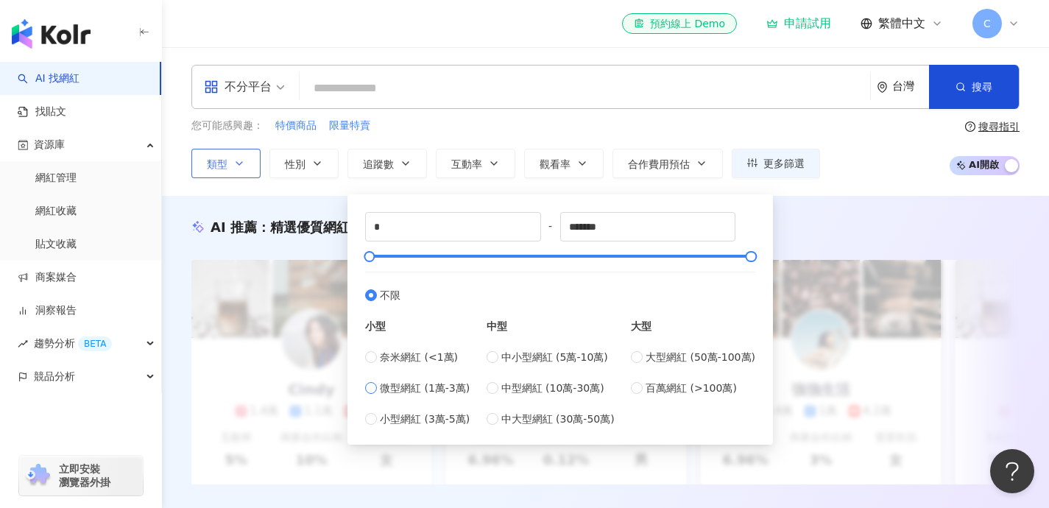
click at [415, 388] on span "微型網紅 (1萬-3萬)" at bounding box center [425, 388] width 90 height 16
type input "*****"
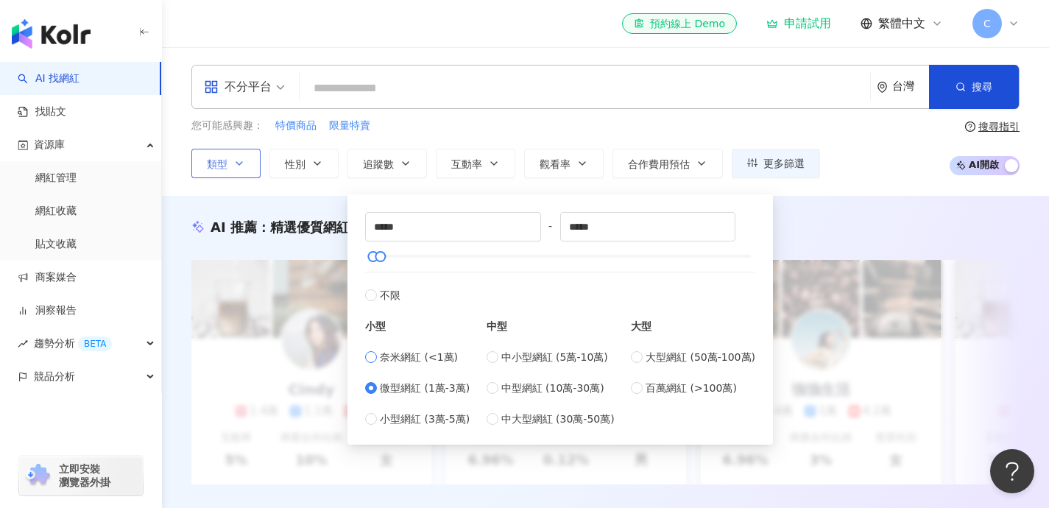
click at [397, 357] on span "奈米網紅 (<1萬)" at bounding box center [419, 357] width 78 height 16
type input "*"
type input "****"
click at [399, 381] on span "微型網紅 (1萬-3萬)" at bounding box center [425, 388] width 90 height 16
type input "*****"
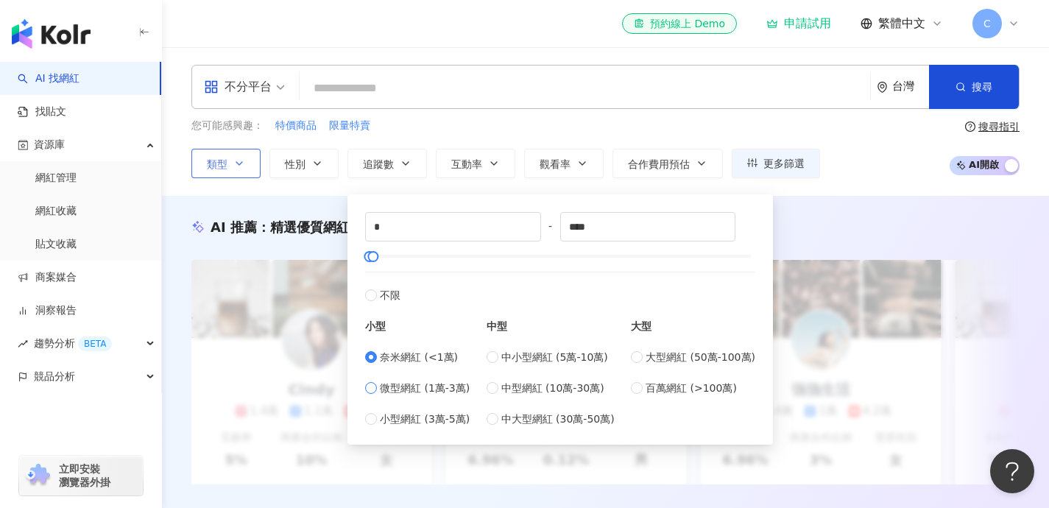
type input "*****"
click at [550, 115] on div "不分平台 台灣 搜尋 您可能感興趣： 特價商品 限量特賣 類型 性別 追蹤數 互動率 觀看率 合作費用預估 更多篩選 ***** - ***** 不限 小型 …" at bounding box center [605, 121] width 887 height 113
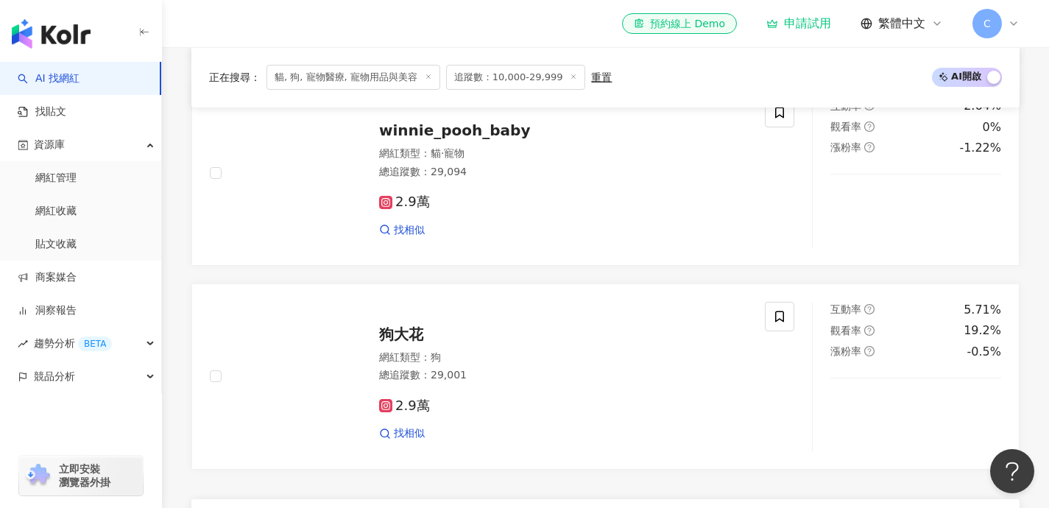
scroll to position [932, 0]
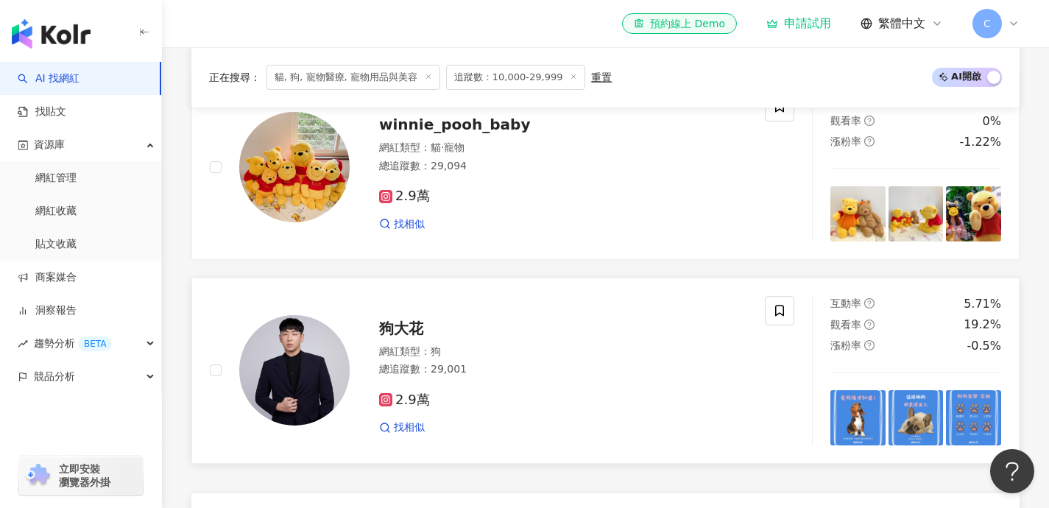
click at [408, 337] on span "狗大花" at bounding box center [401, 329] width 44 height 18
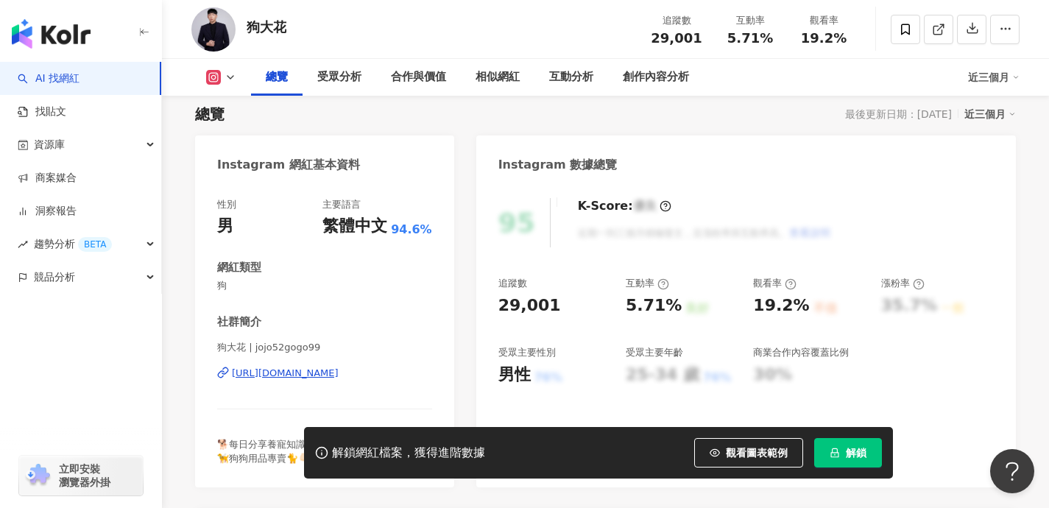
scroll to position [100, 0]
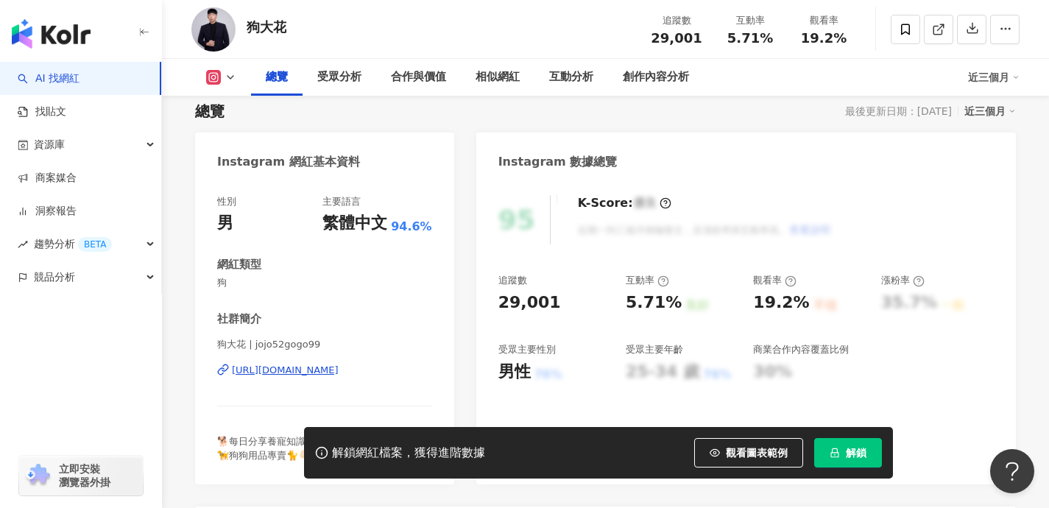
click at [339, 367] on div "https://www.instagram.com/jojo52gogo99/" at bounding box center [285, 370] width 107 height 13
